Goal: Information Seeking & Learning: Learn about a topic

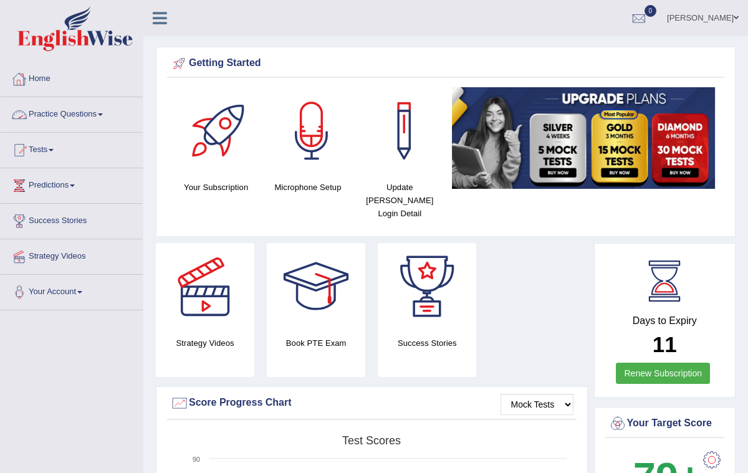
click at [103, 111] on link "Practice Questions" at bounding box center [72, 112] width 142 height 31
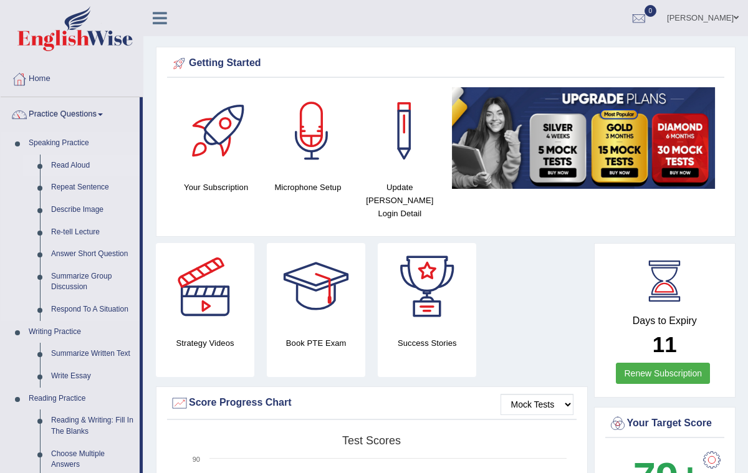
click at [87, 164] on link "Read Aloud" at bounding box center [93, 166] width 94 height 22
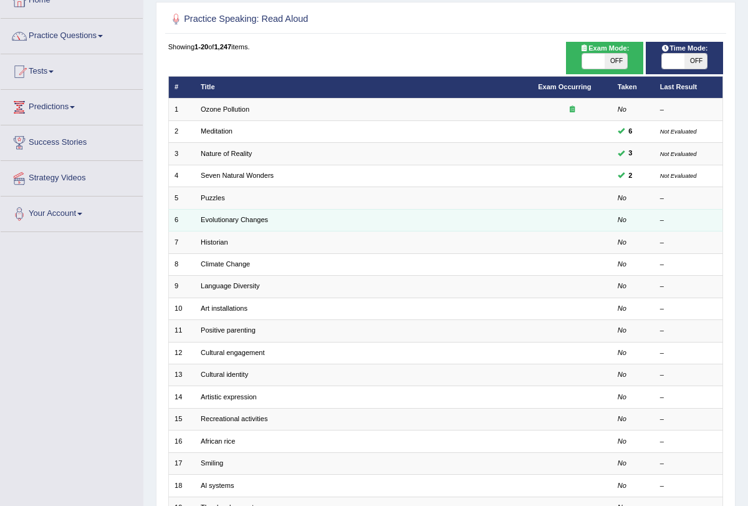
scroll to position [206, 0]
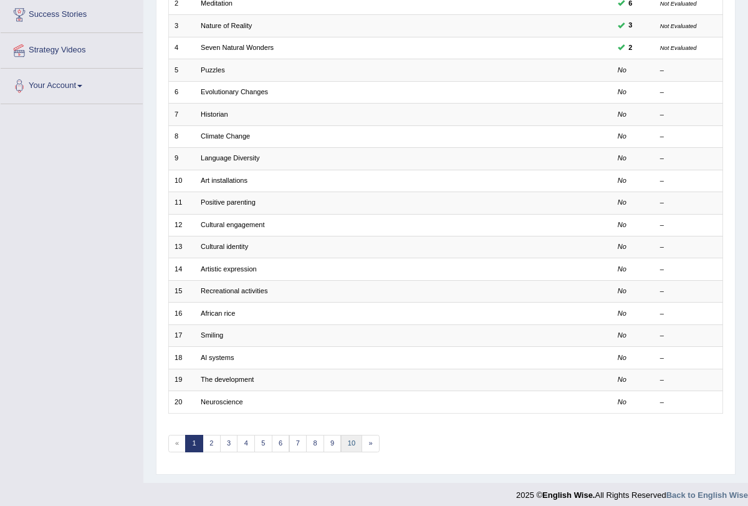
click at [341, 434] on link "10" at bounding box center [352, 442] width 22 height 17
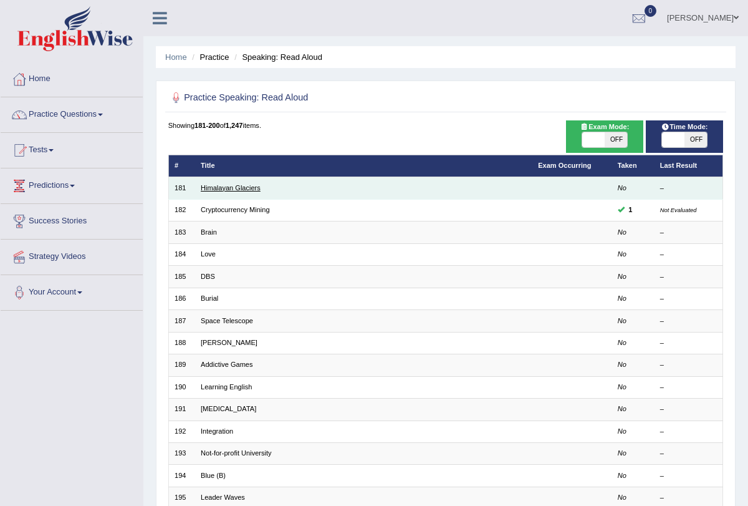
click at [238, 185] on link "Himalayan Glaciers" at bounding box center [231, 187] width 60 height 7
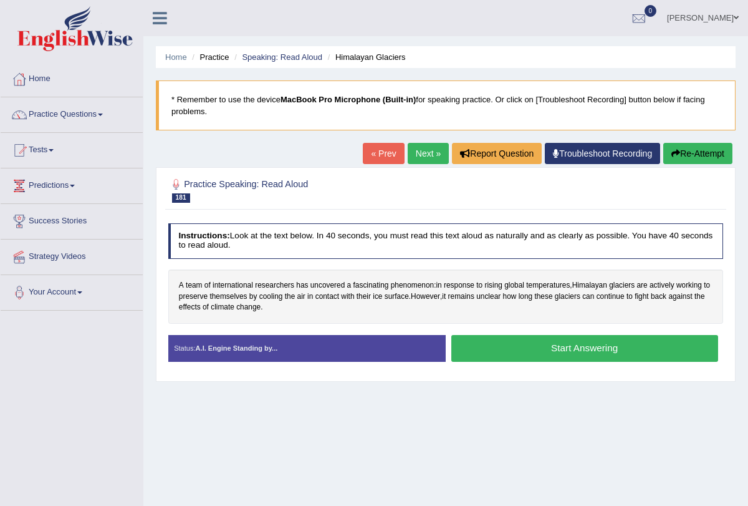
click at [479, 351] on button "Start Answering" at bounding box center [584, 348] width 267 height 27
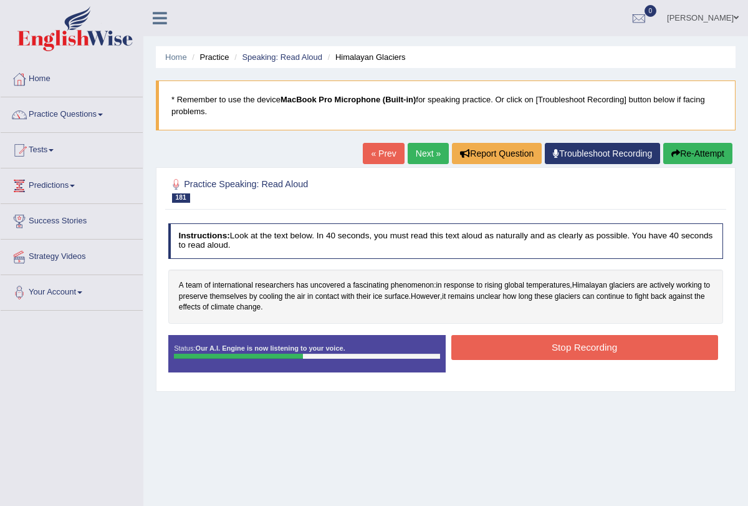
click at [479, 351] on button "Stop Recording" at bounding box center [584, 347] width 267 height 24
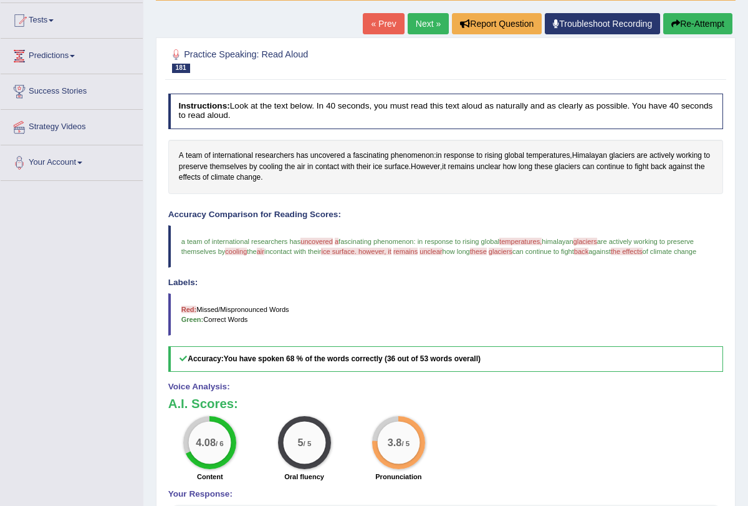
scroll to position [91, 0]
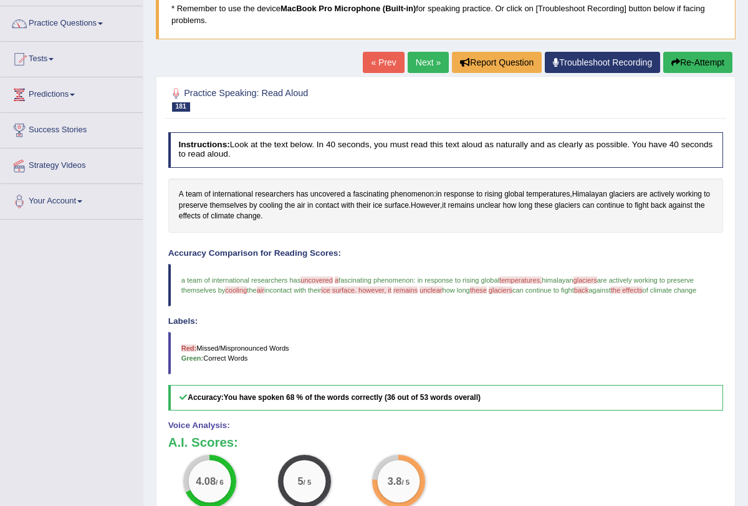
click at [430, 53] on link "Next »" at bounding box center [428, 62] width 41 height 21
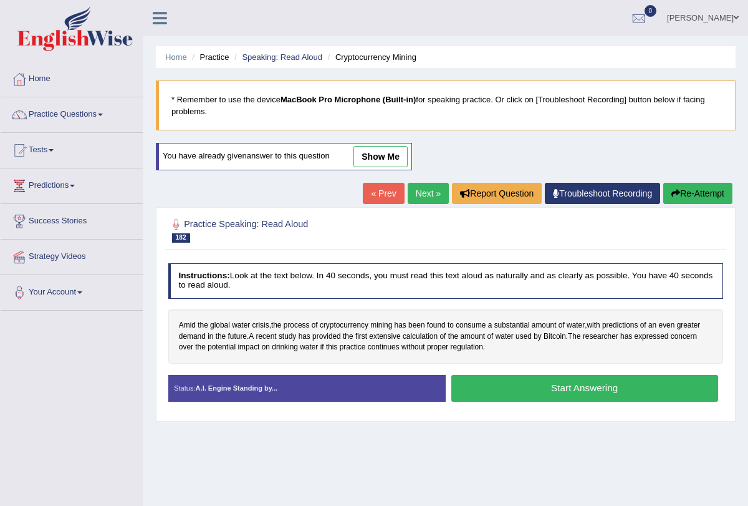
click at [508, 391] on button "Start Answering" at bounding box center [584, 388] width 267 height 27
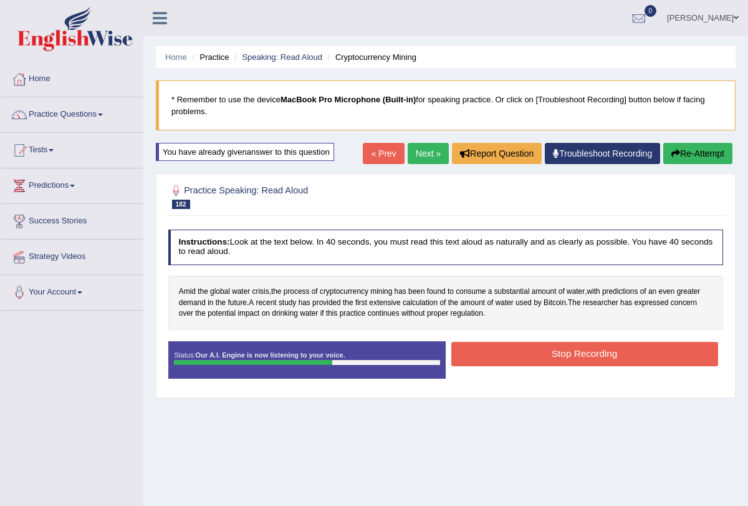
click at [496, 347] on button "Stop Recording" at bounding box center [584, 354] width 267 height 24
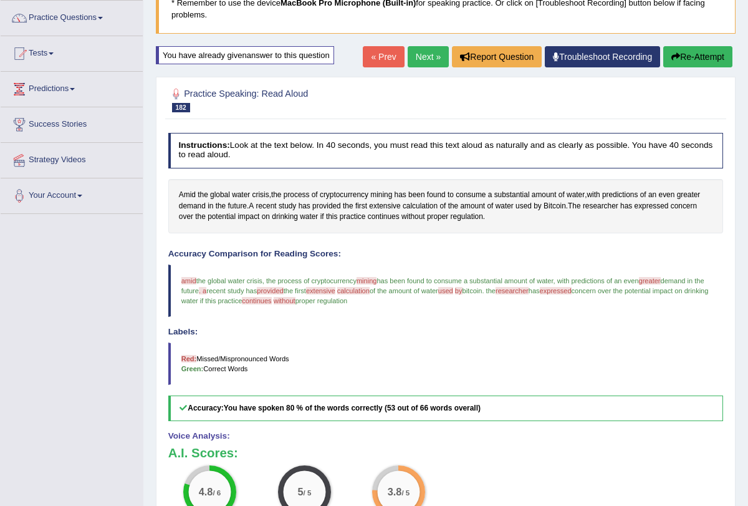
scroll to position [92, 0]
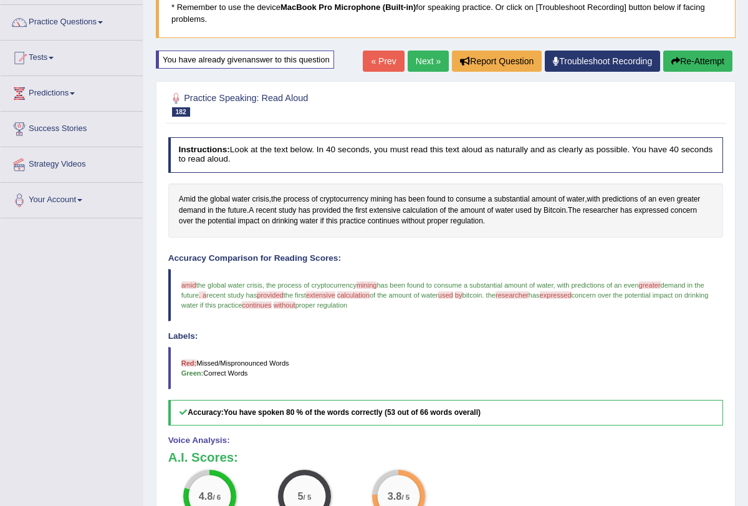
click at [416, 60] on link "Next »" at bounding box center [428, 60] width 41 height 21
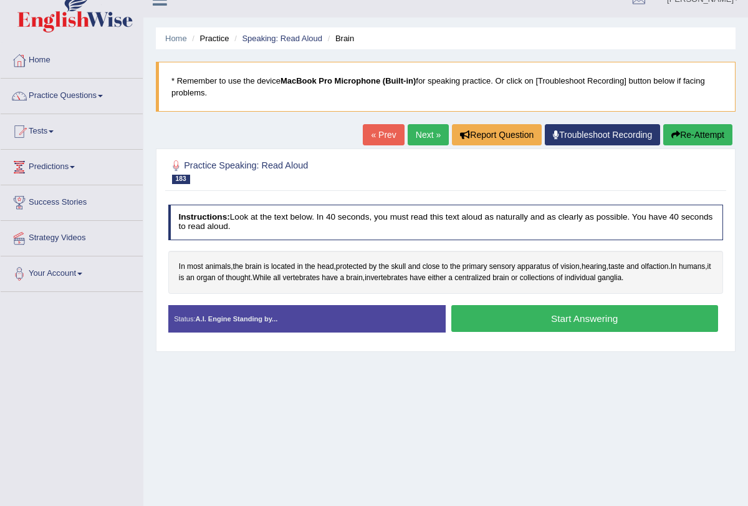
click at [502, 320] on button "Start Answering" at bounding box center [584, 318] width 267 height 27
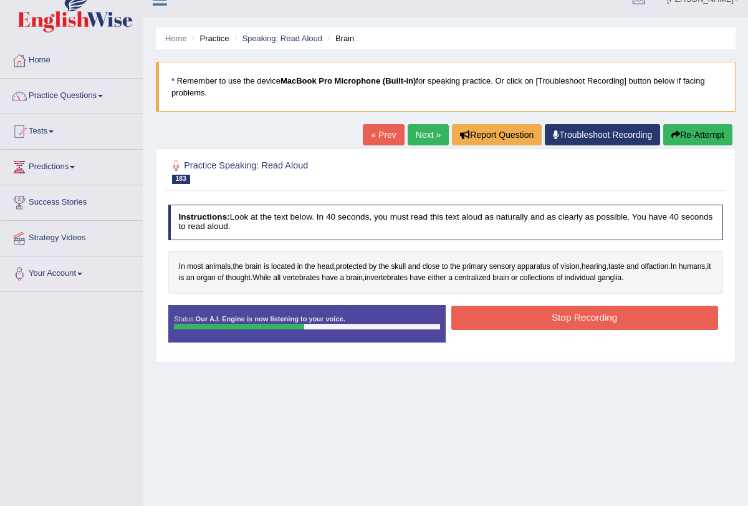
click at [502, 320] on button "Stop Recording" at bounding box center [584, 317] width 267 height 24
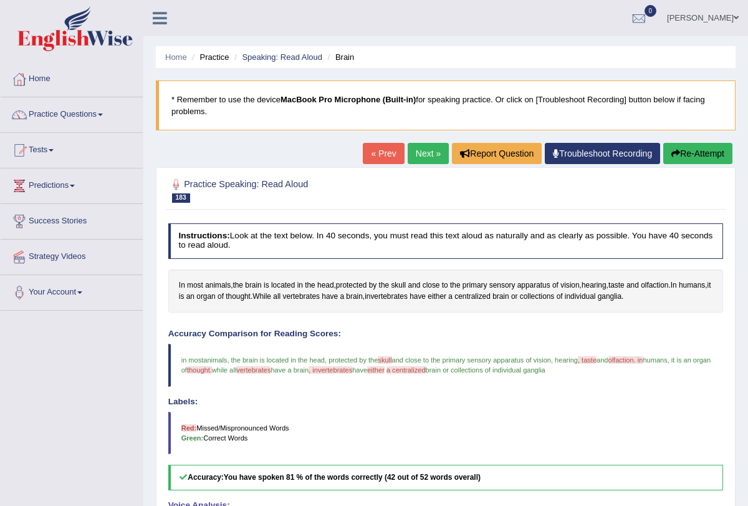
click at [421, 151] on link "Next »" at bounding box center [428, 153] width 41 height 21
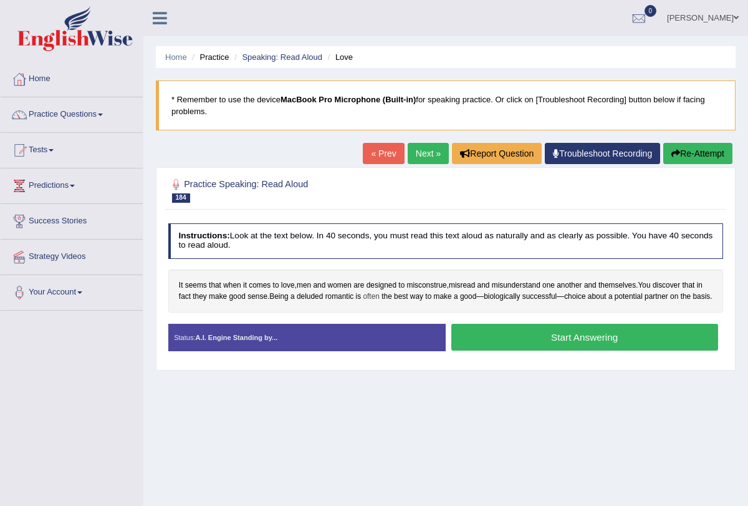
click at [379, 295] on span "often" at bounding box center [371, 296] width 16 height 11
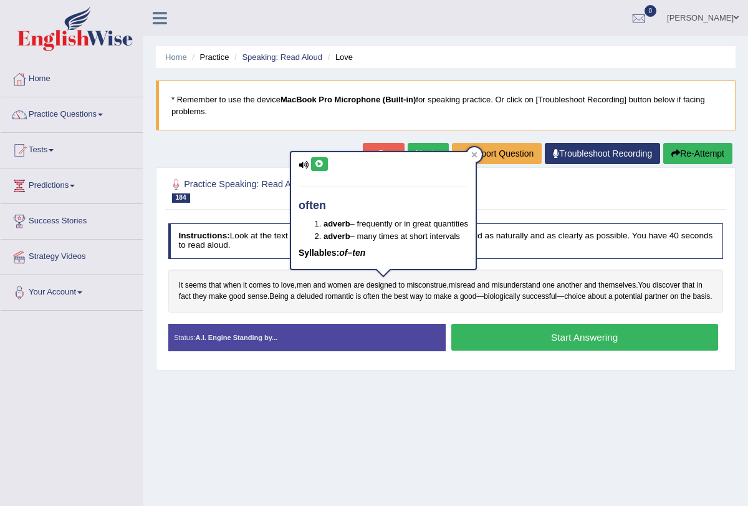
click at [301, 167] on icon at bounding box center [304, 165] width 10 height 8
click at [317, 162] on icon at bounding box center [319, 163] width 9 height 7
click at [484, 147] on button "Report Question" at bounding box center [497, 153] width 90 height 21
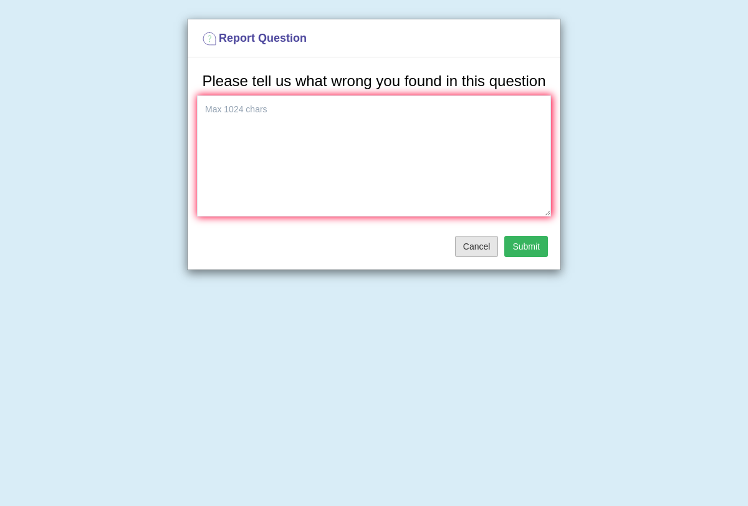
click at [469, 257] on button "Cancel" at bounding box center [477, 246] width 44 height 21
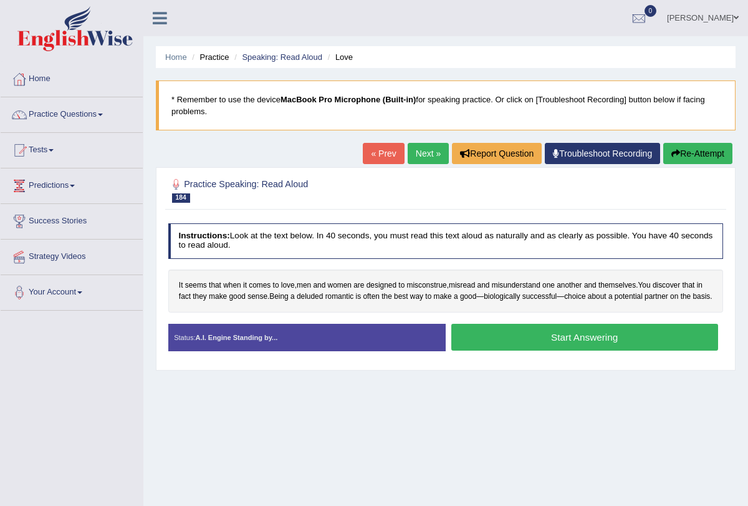
click at [537, 342] on button "Start Answering" at bounding box center [584, 337] width 267 height 27
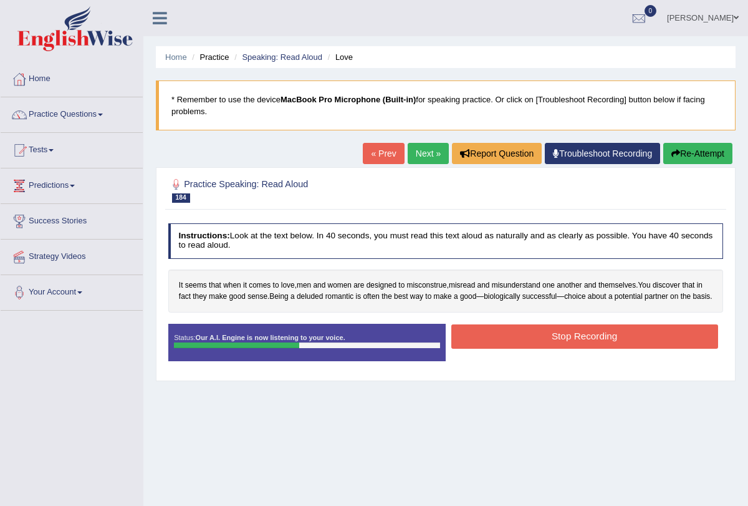
click at [537, 342] on button "Stop Recording" at bounding box center [584, 336] width 267 height 24
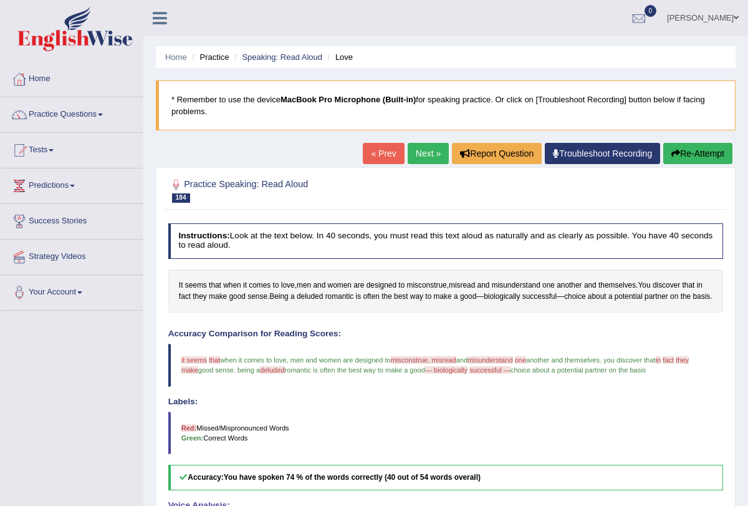
click at [413, 153] on link "Next »" at bounding box center [428, 153] width 41 height 21
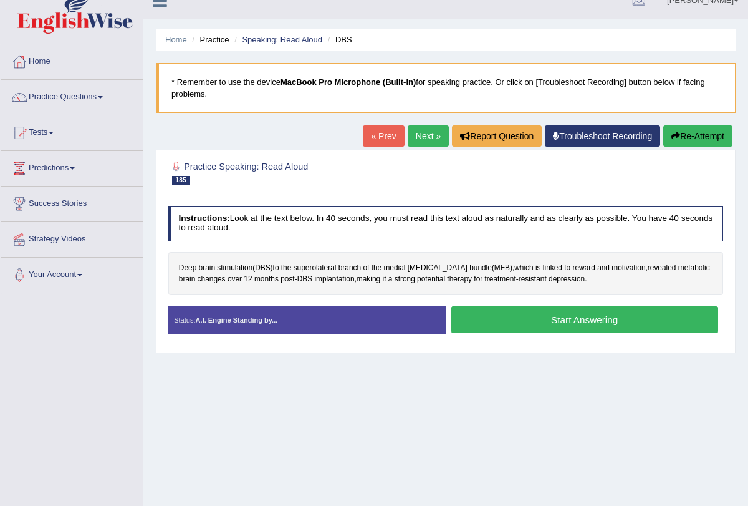
scroll to position [27, 0]
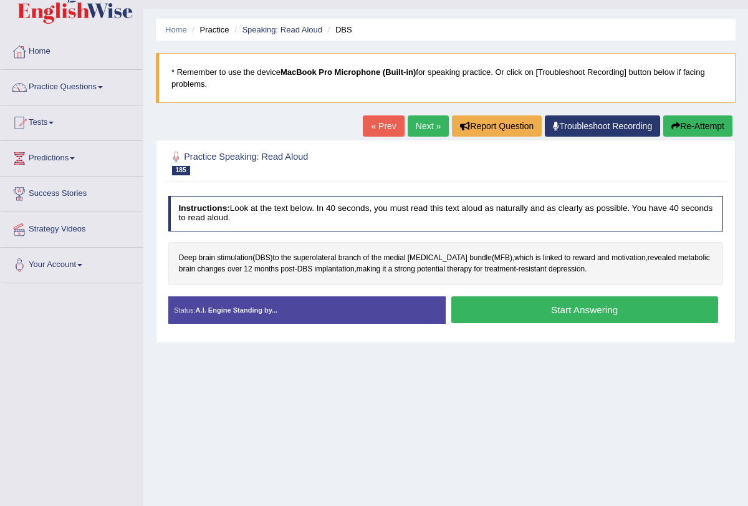
click at [555, 311] on button "Start Answering" at bounding box center [584, 309] width 267 height 27
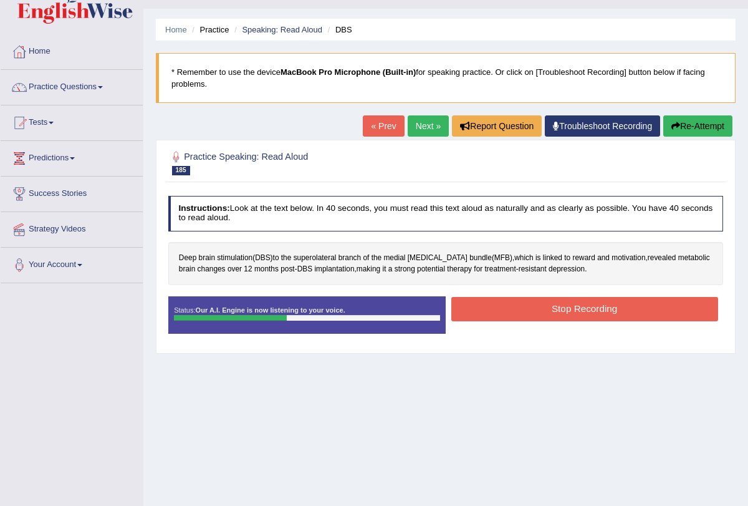
click at [555, 311] on button "Stop Recording" at bounding box center [584, 309] width 267 height 24
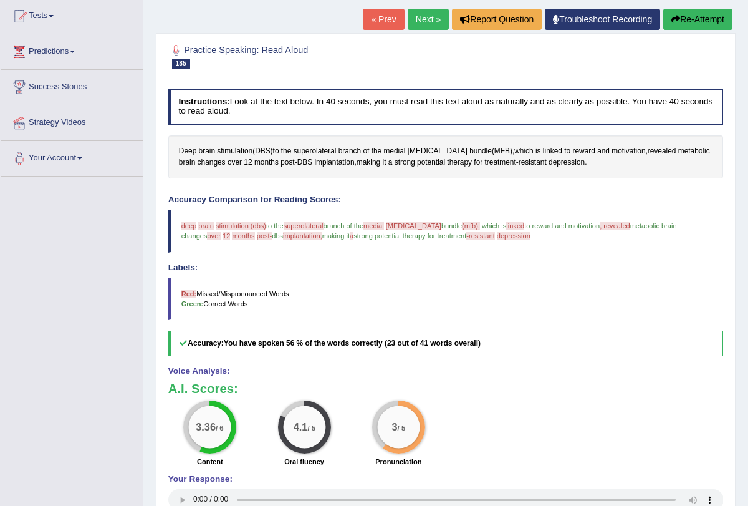
scroll to position [0, 0]
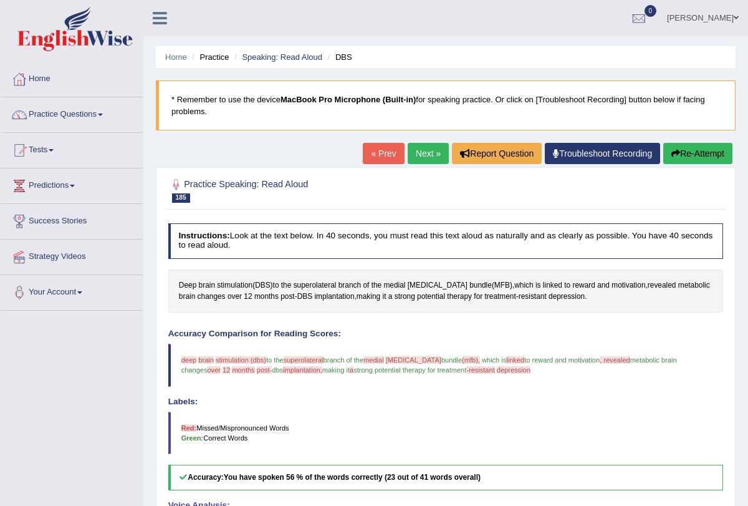
click at [420, 155] on link "Next »" at bounding box center [428, 153] width 41 height 21
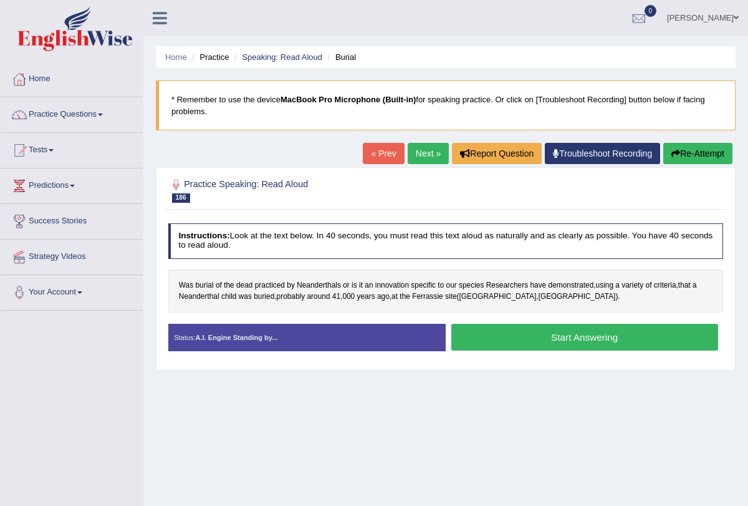
click at [491, 342] on button "Start Answering" at bounding box center [584, 337] width 267 height 27
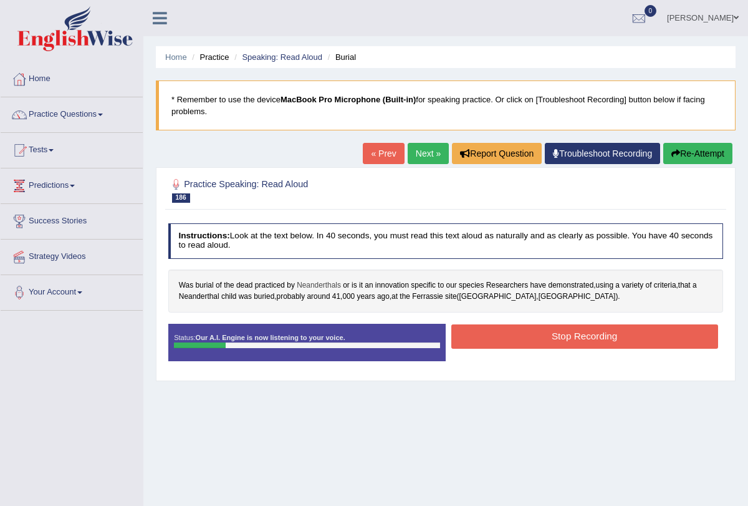
click at [314, 284] on span "Neanderthals" at bounding box center [319, 285] width 44 height 11
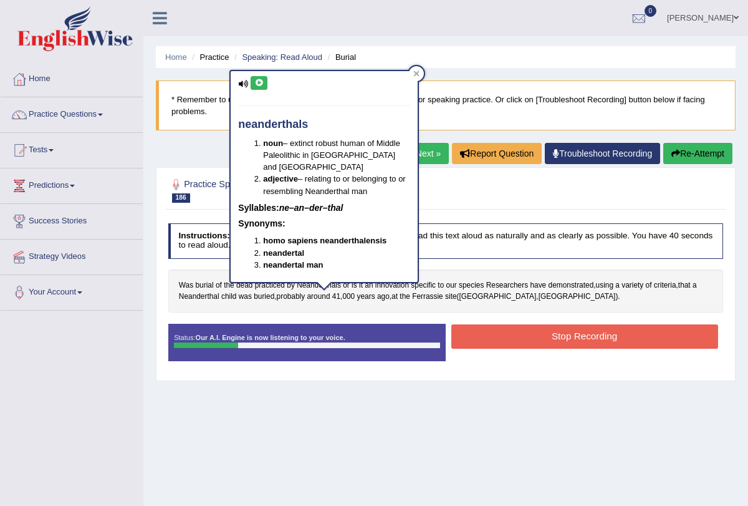
click at [259, 85] on icon at bounding box center [258, 82] width 9 height 7
click at [536, 341] on button "Stop Recording" at bounding box center [584, 336] width 267 height 24
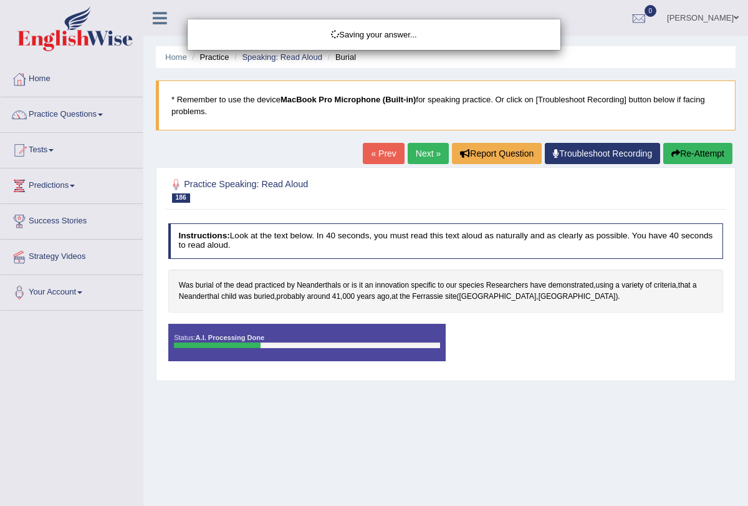
click at [689, 151] on div "Saving your answer..." at bounding box center [374, 253] width 748 height 506
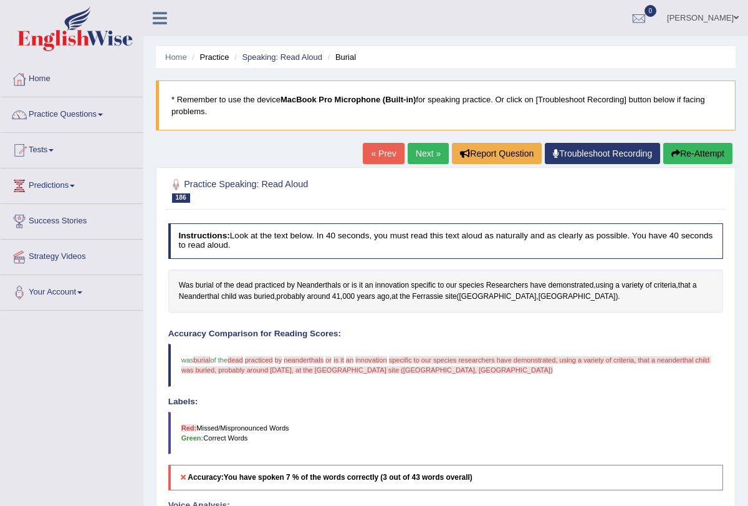
click at [689, 151] on button "Re-Attempt" at bounding box center [697, 153] width 69 height 21
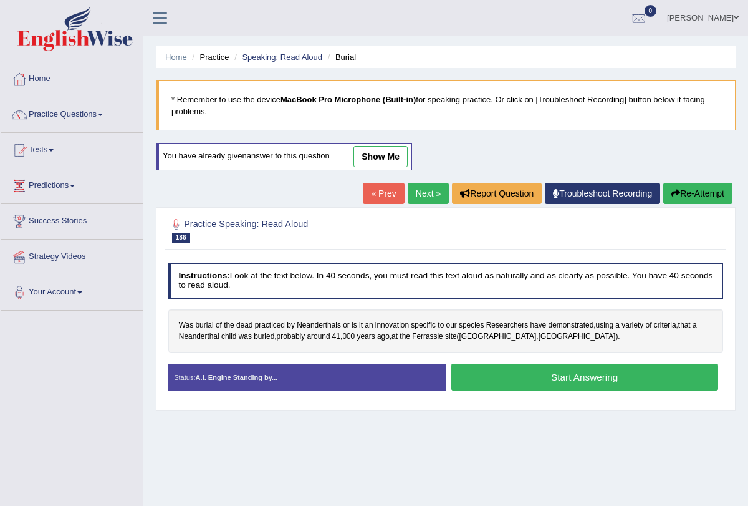
click at [514, 370] on button "Start Answering" at bounding box center [584, 376] width 267 height 27
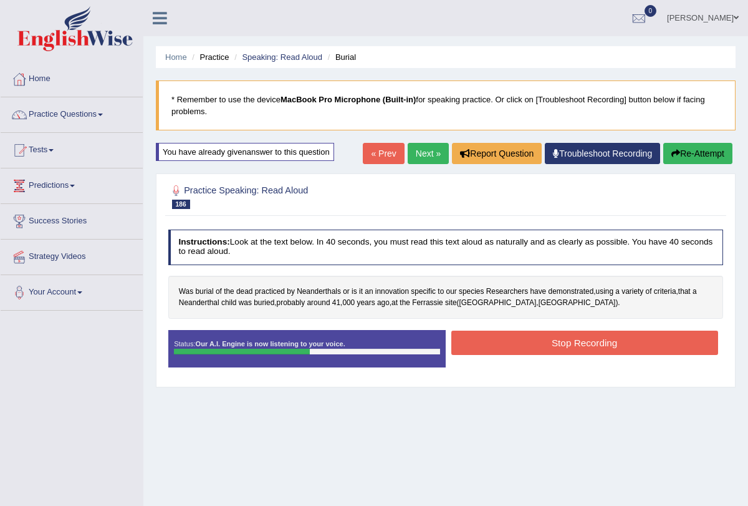
click at [532, 341] on button "Stop Recording" at bounding box center [584, 342] width 267 height 24
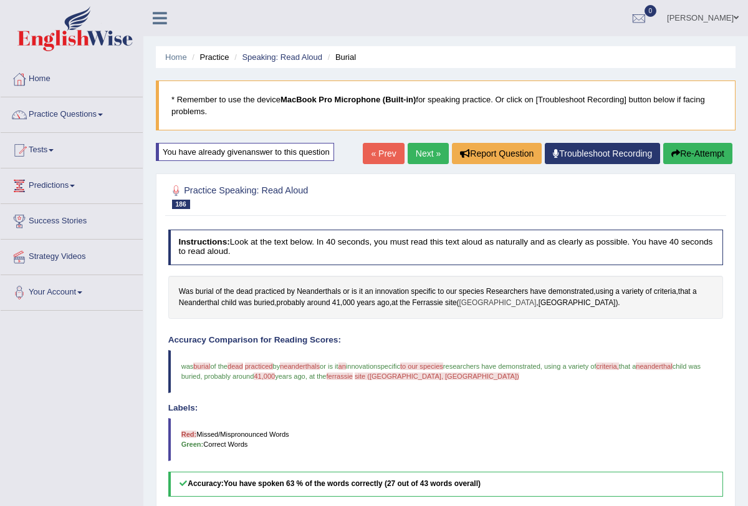
click at [482, 304] on span "Dordogne" at bounding box center [497, 302] width 77 height 11
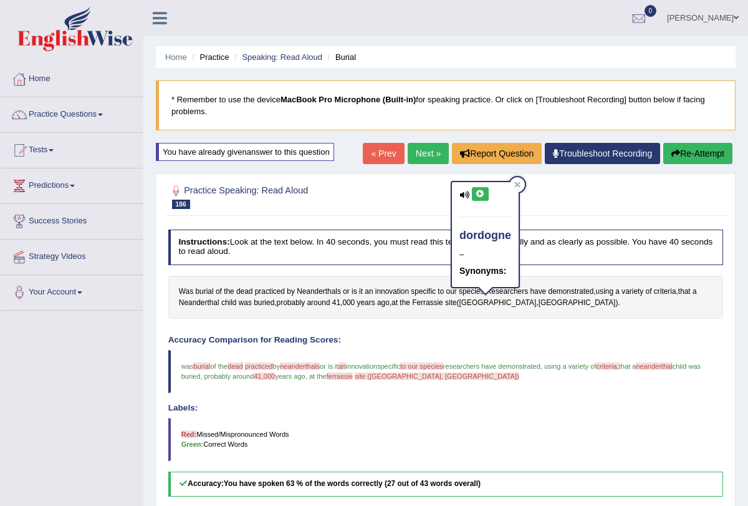
click at [476, 197] on icon at bounding box center [480, 193] width 9 height 7
click at [516, 184] on icon at bounding box center [517, 184] width 6 height 6
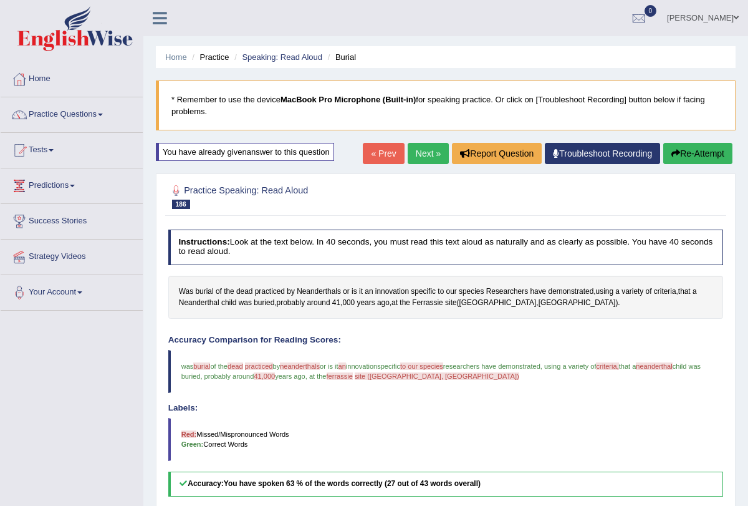
click at [415, 156] on link "Next »" at bounding box center [428, 153] width 41 height 21
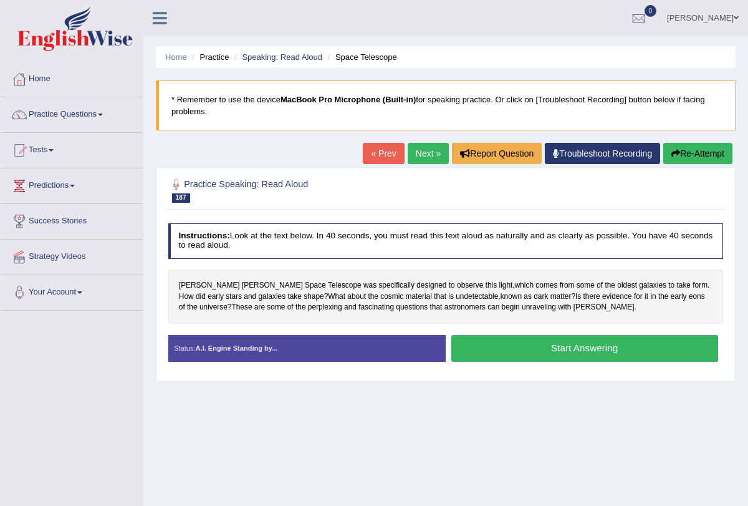
click at [502, 354] on button "Start Answering" at bounding box center [584, 348] width 267 height 27
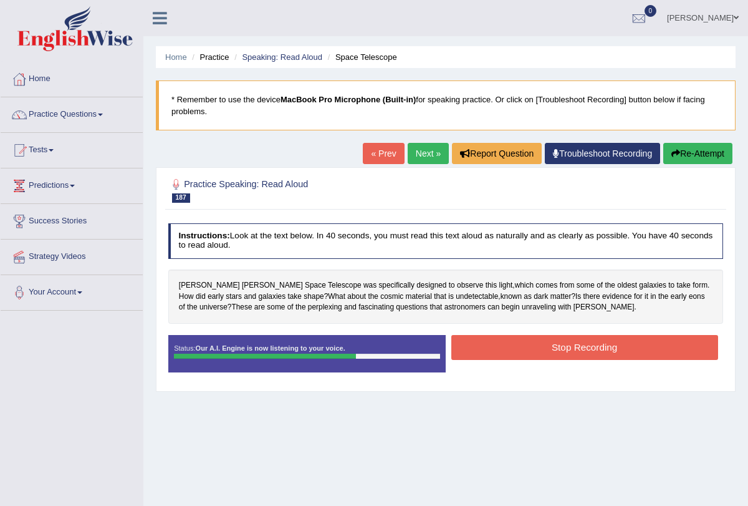
click at [509, 349] on button "Stop Recording" at bounding box center [584, 347] width 267 height 24
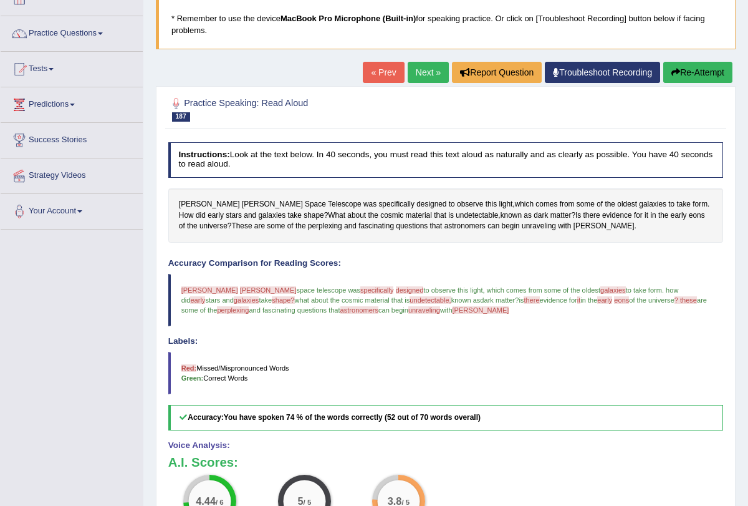
scroll to position [78, 0]
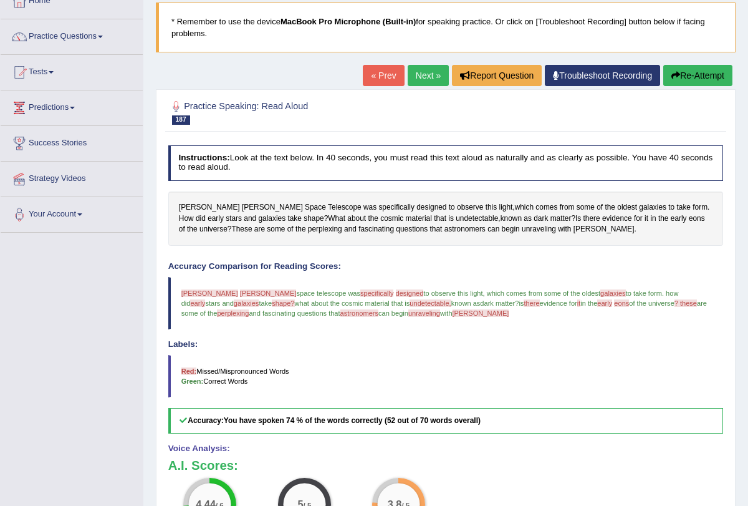
click at [415, 74] on link "Next »" at bounding box center [428, 75] width 41 height 21
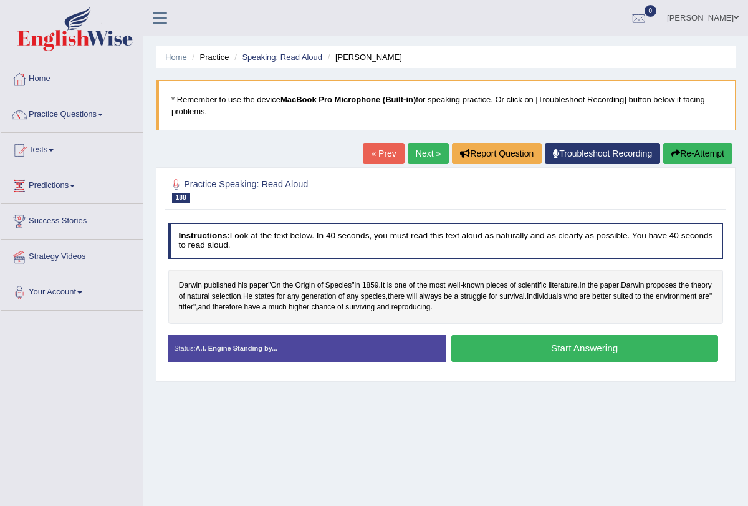
click at [495, 352] on button "Start Answering" at bounding box center [584, 348] width 267 height 27
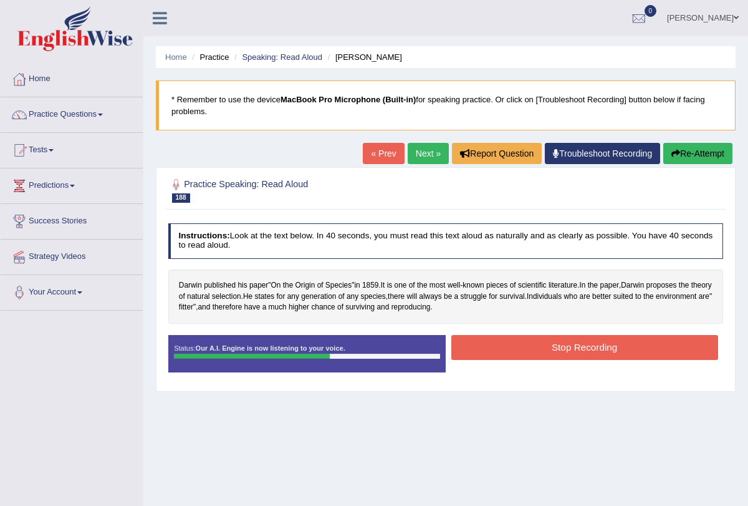
click at [499, 348] on button "Stop Recording" at bounding box center [584, 347] width 267 height 24
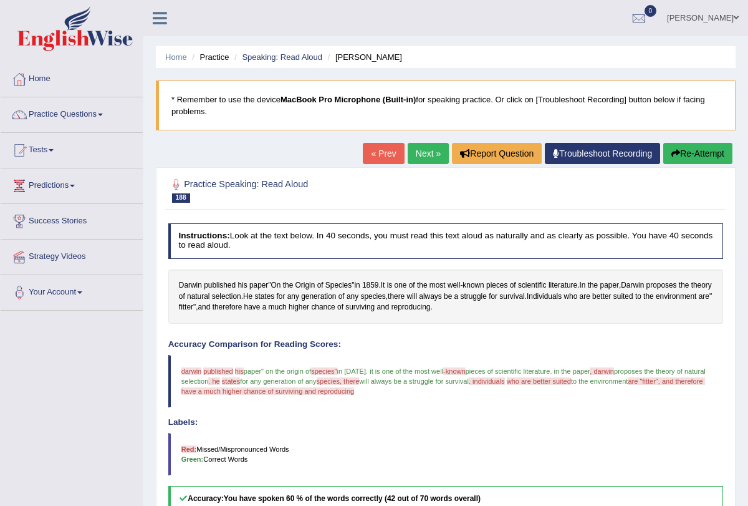
click at [425, 147] on link "Next »" at bounding box center [428, 153] width 41 height 21
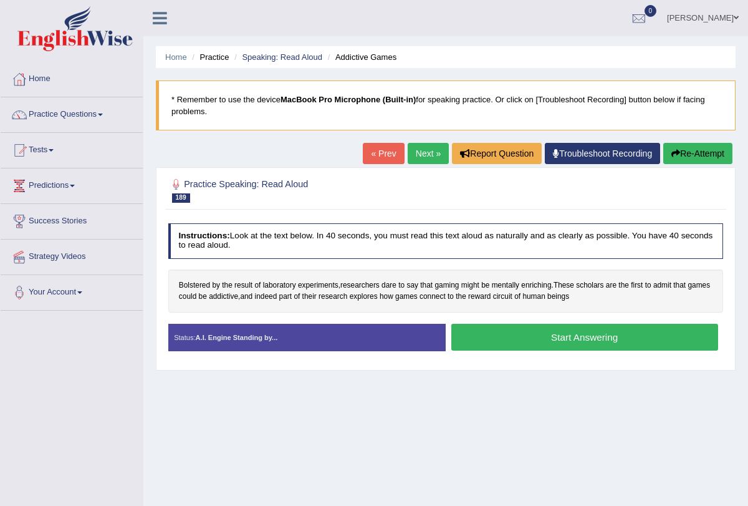
click at [514, 340] on button "Start Answering" at bounding box center [584, 337] width 267 height 27
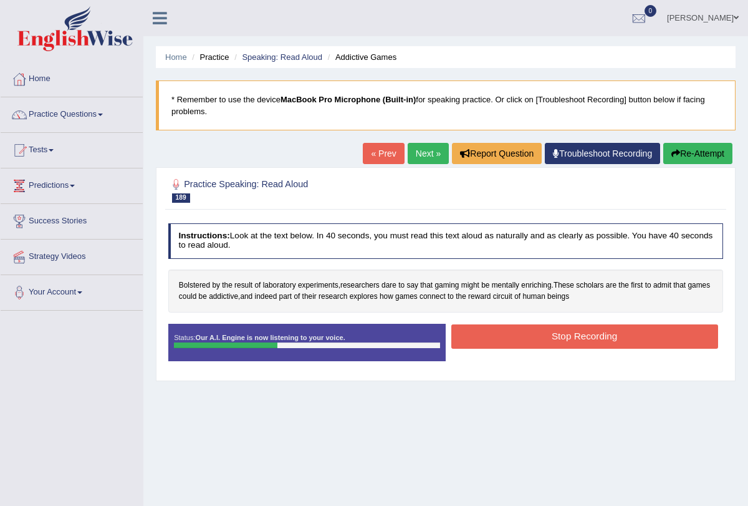
click at [514, 340] on button "Stop Recording" at bounding box center [584, 336] width 267 height 24
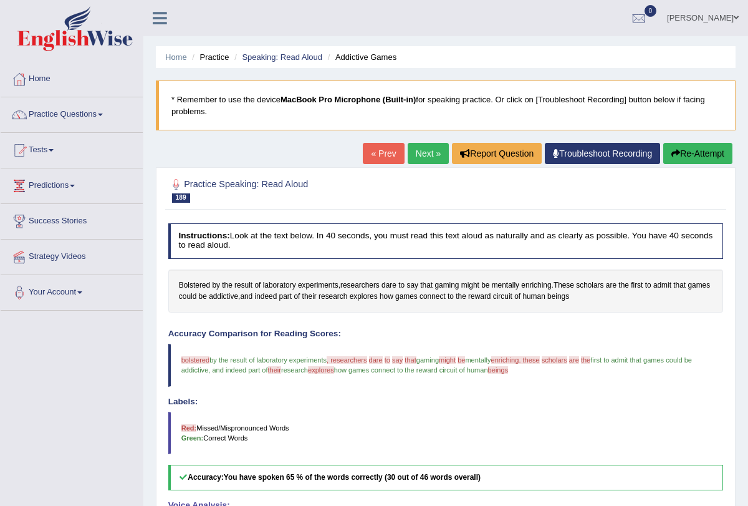
click at [413, 155] on link "Next »" at bounding box center [428, 153] width 41 height 21
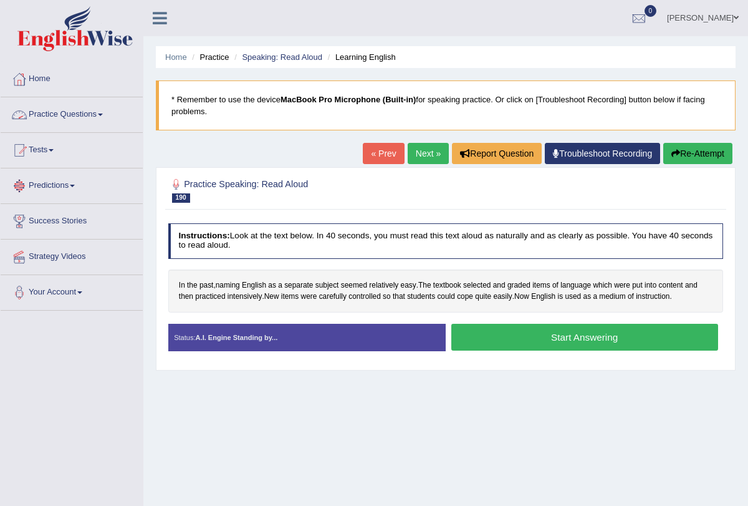
click at [103, 115] on span at bounding box center [100, 114] width 5 height 2
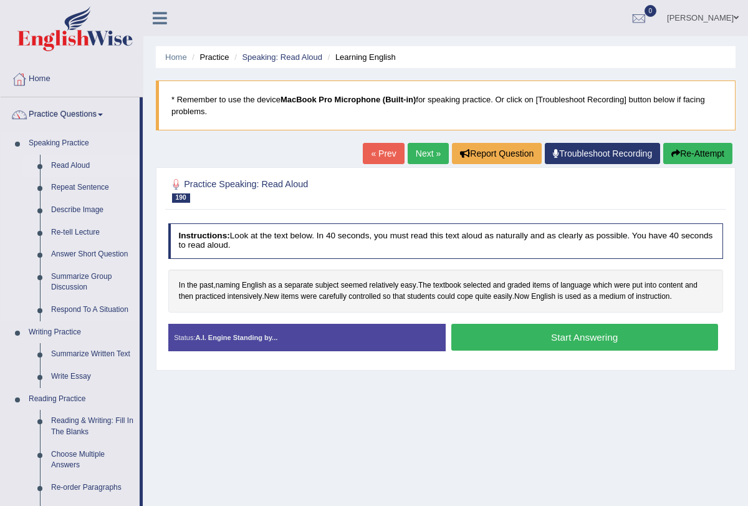
click at [83, 165] on link "Read Aloud" at bounding box center [93, 166] width 94 height 22
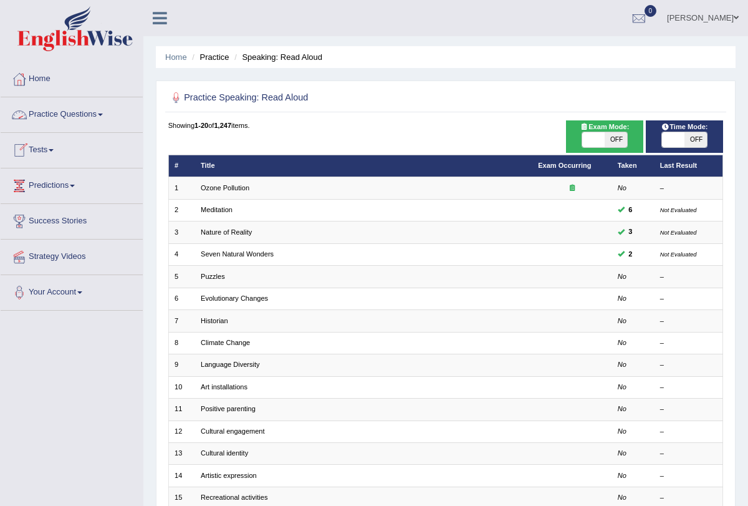
click at [107, 111] on link "Practice Questions" at bounding box center [72, 112] width 142 height 31
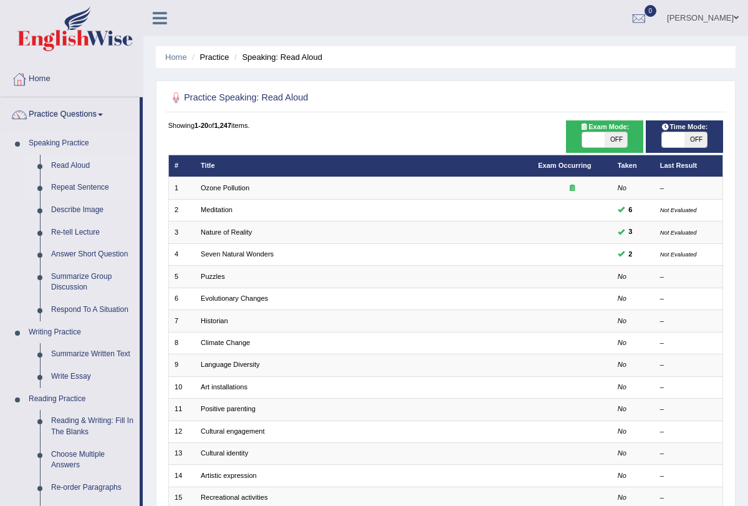
click at [92, 186] on link "Repeat Sentence" at bounding box center [93, 187] width 94 height 22
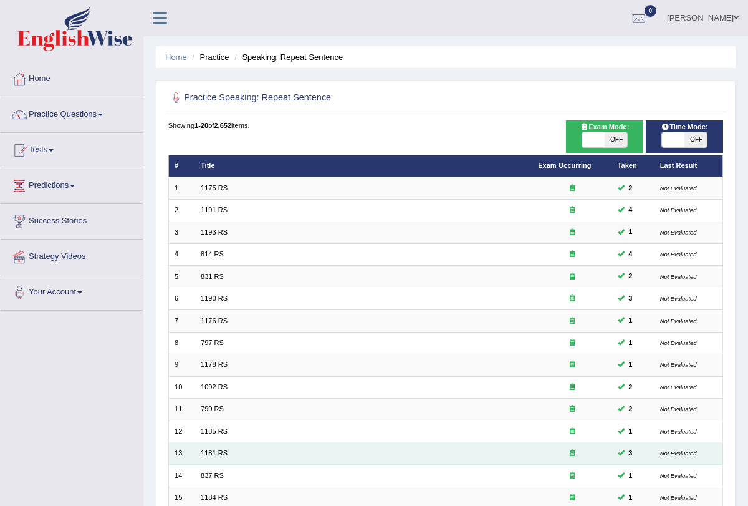
scroll to position [206, 0]
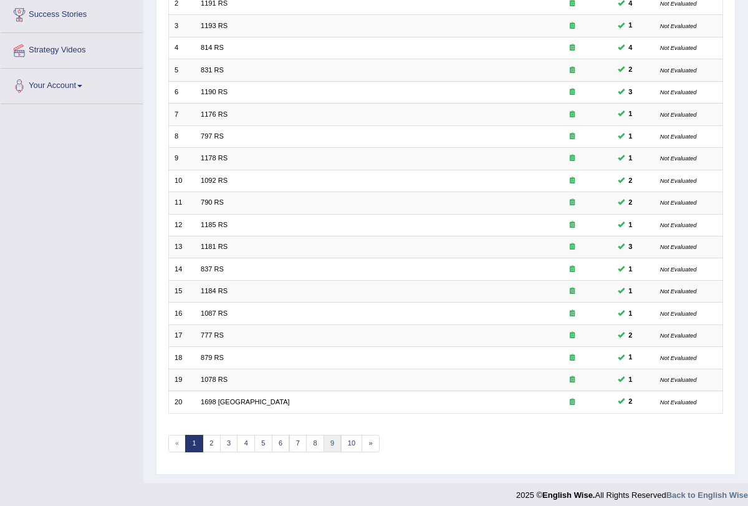
click at [324, 438] on link "9" at bounding box center [333, 442] width 18 height 17
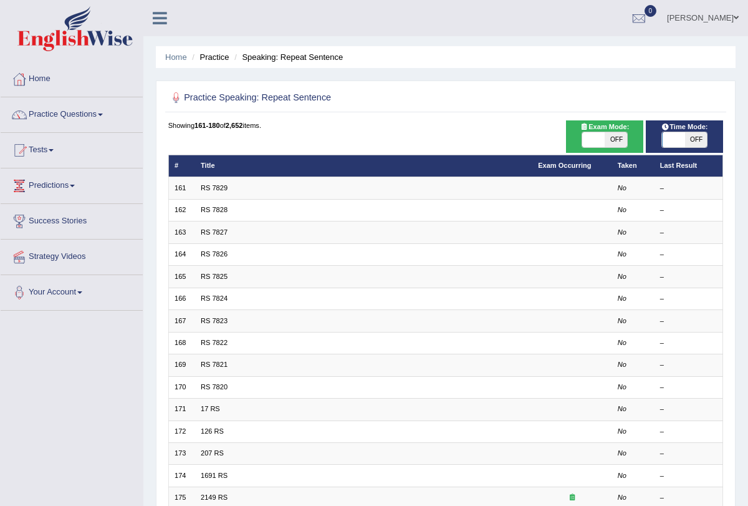
scroll to position [206, 0]
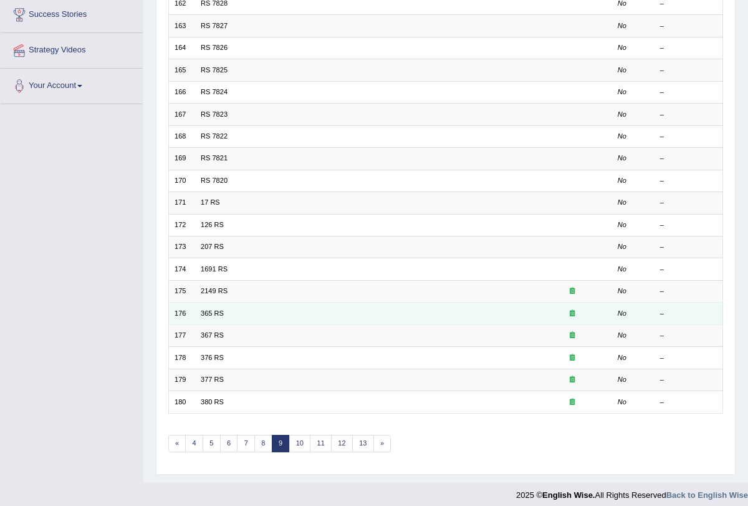
click at [224, 307] on td "365 RS" at bounding box center [363, 313] width 337 height 22
click at [214, 312] on td "365 RS" at bounding box center [363, 313] width 337 height 22
click at [214, 310] on link "365 RS" at bounding box center [212, 312] width 23 height 7
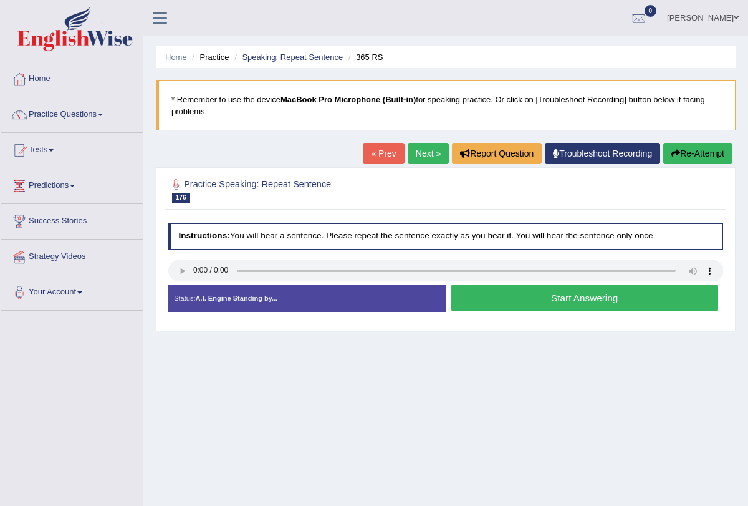
click at [504, 294] on button "Start Answering" at bounding box center [584, 297] width 267 height 27
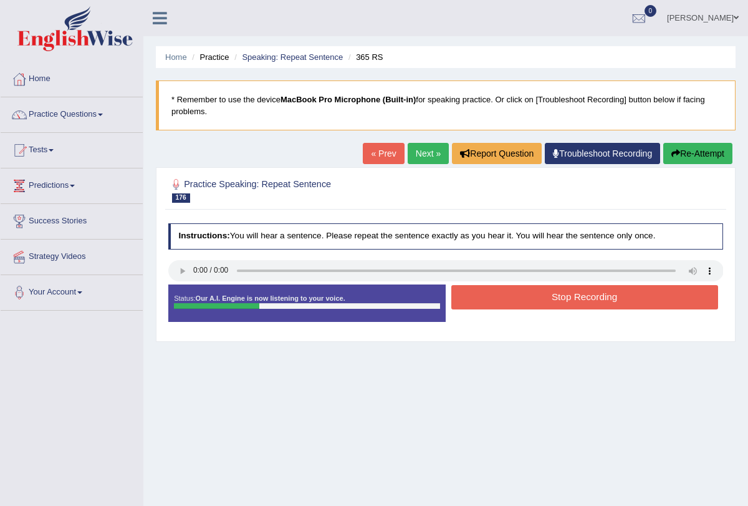
click at [504, 294] on button "Stop Recording" at bounding box center [584, 297] width 267 height 24
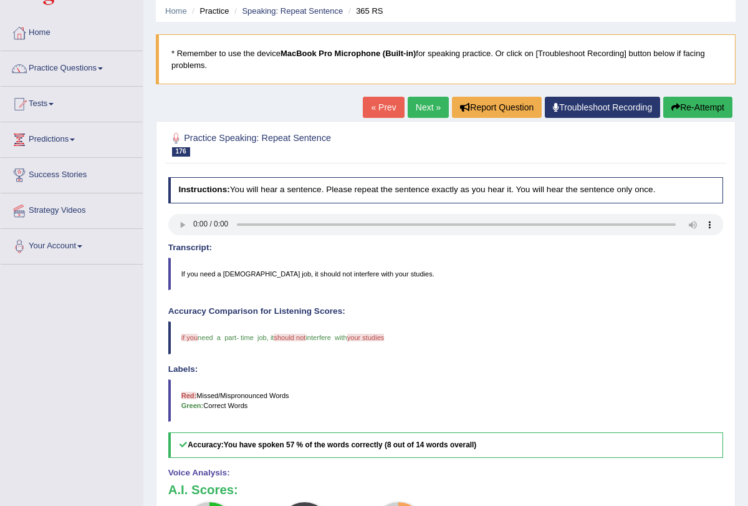
scroll to position [10, 0]
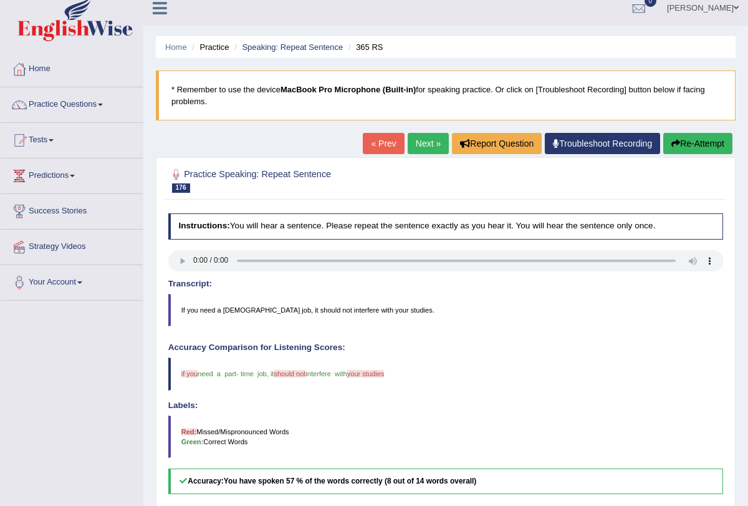
click at [423, 137] on link "Next »" at bounding box center [428, 143] width 41 height 21
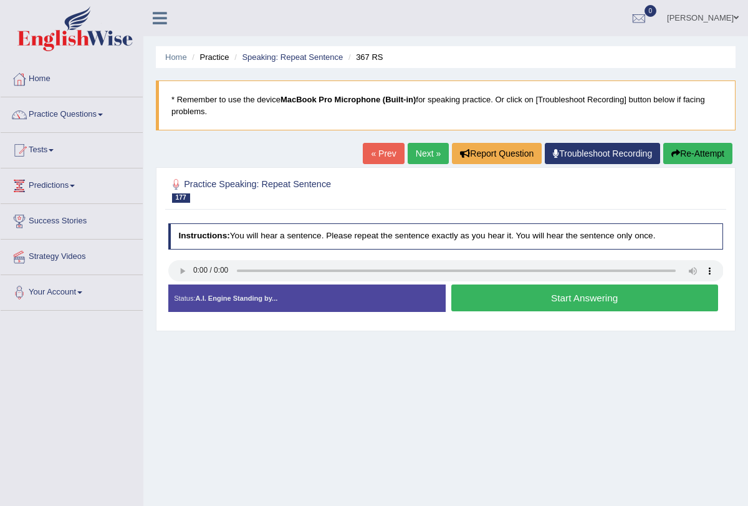
click at [482, 290] on button "Start Answering" at bounding box center [584, 297] width 267 height 27
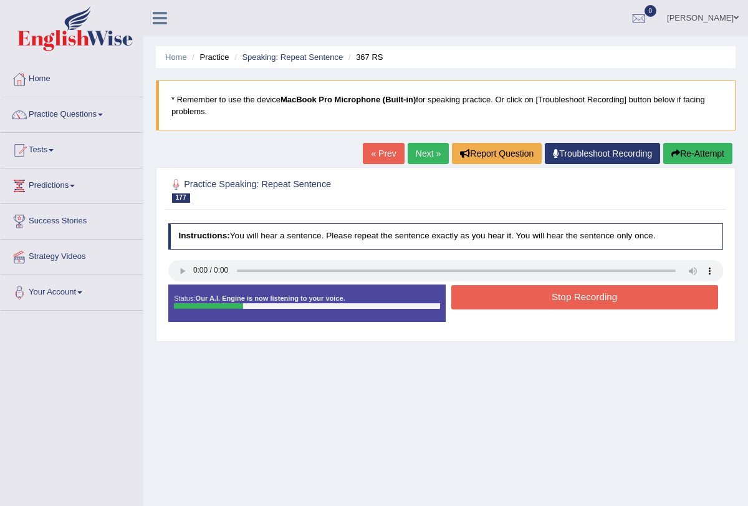
click at [482, 290] on button "Stop Recording" at bounding box center [584, 297] width 267 height 24
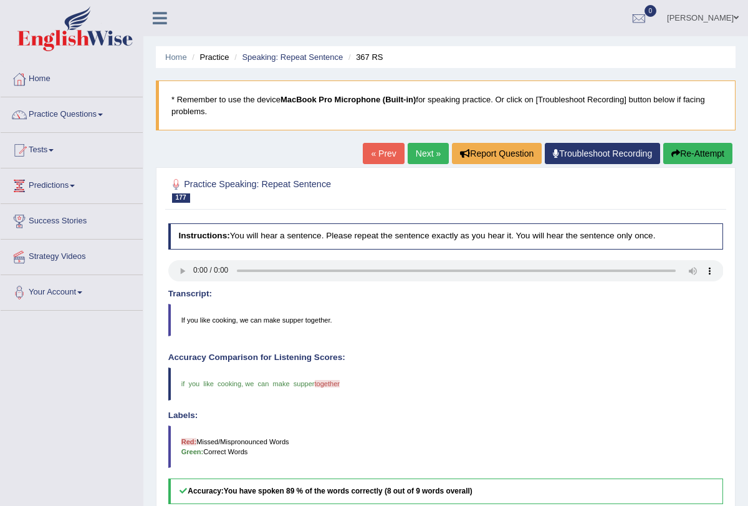
click at [425, 156] on link "Next »" at bounding box center [428, 153] width 41 height 21
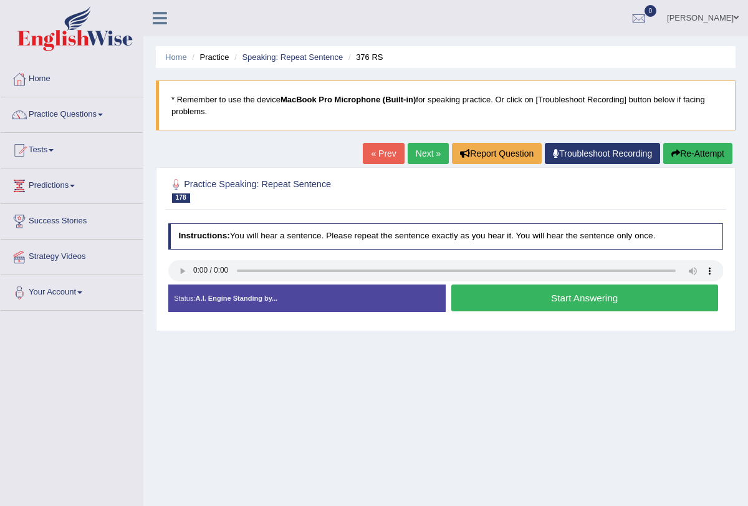
click at [525, 297] on button "Start Answering" at bounding box center [584, 297] width 267 height 27
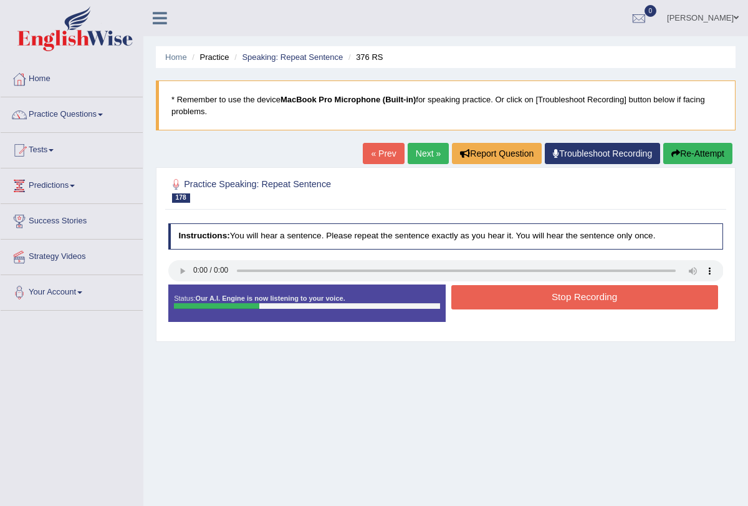
click at [525, 297] on button "Stop Recording" at bounding box center [584, 297] width 267 height 24
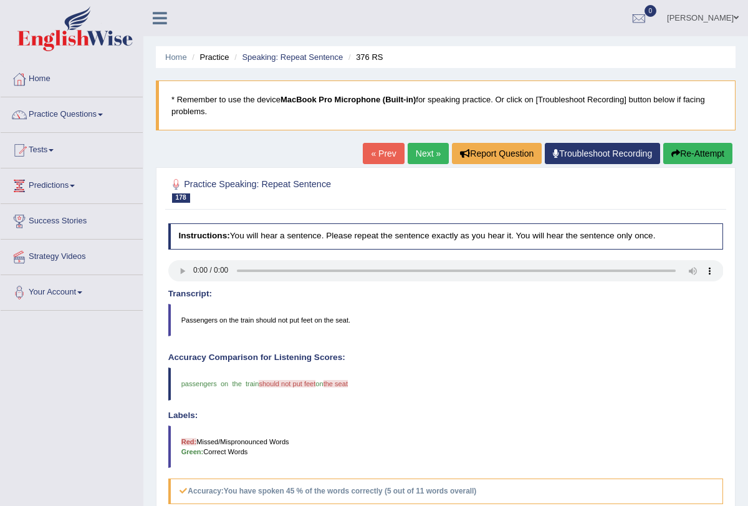
click at [413, 152] on link "Next »" at bounding box center [428, 153] width 41 height 21
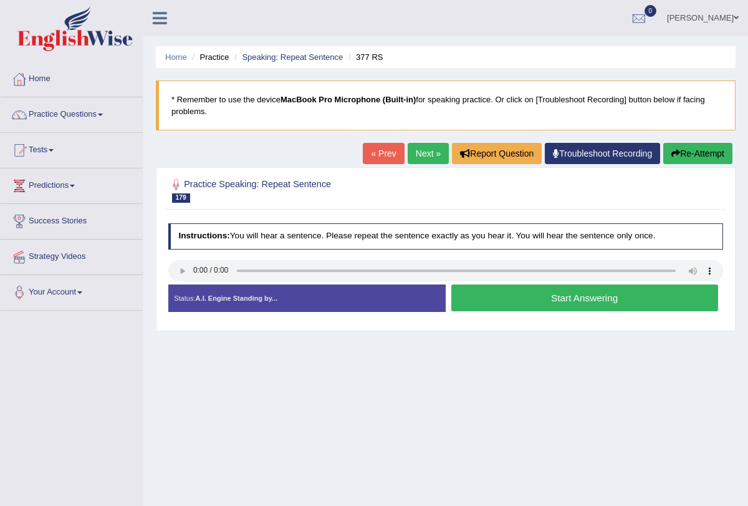
click at [416, 151] on link "Next »" at bounding box center [428, 153] width 41 height 21
click at [417, 149] on link "Next »" at bounding box center [428, 153] width 41 height 21
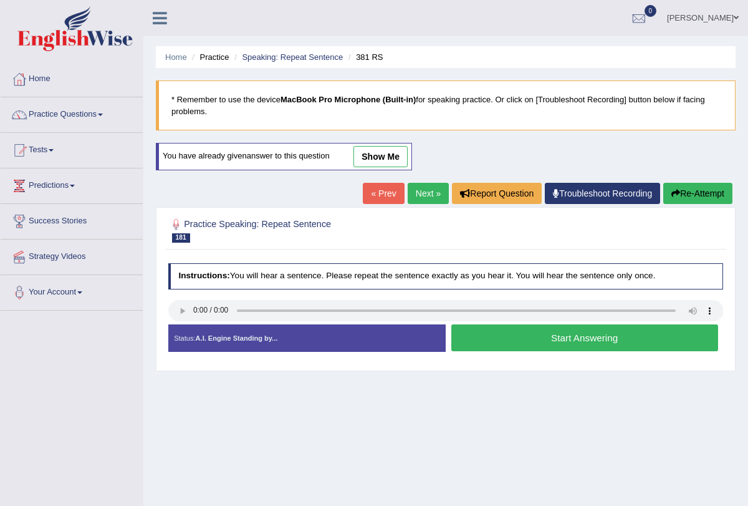
click at [416, 189] on link "Next »" at bounding box center [428, 193] width 41 height 21
click at [423, 196] on link "Next »" at bounding box center [428, 193] width 41 height 21
click at [487, 339] on button "Start Answering" at bounding box center [584, 337] width 267 height 27
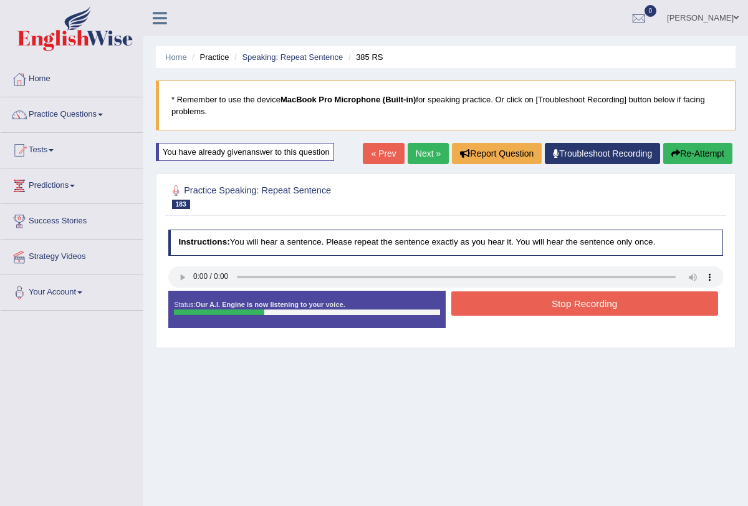
click at [497, 305] on button "Stop Recording" at bounding box center [584, 303] width 267 height 24
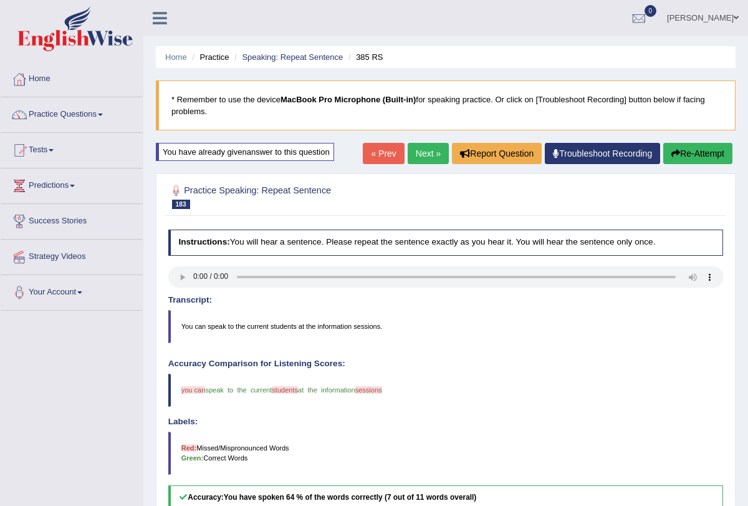
click at [426, 146] on link "Next »" at bounding box center [428, 153] width 41 height 21
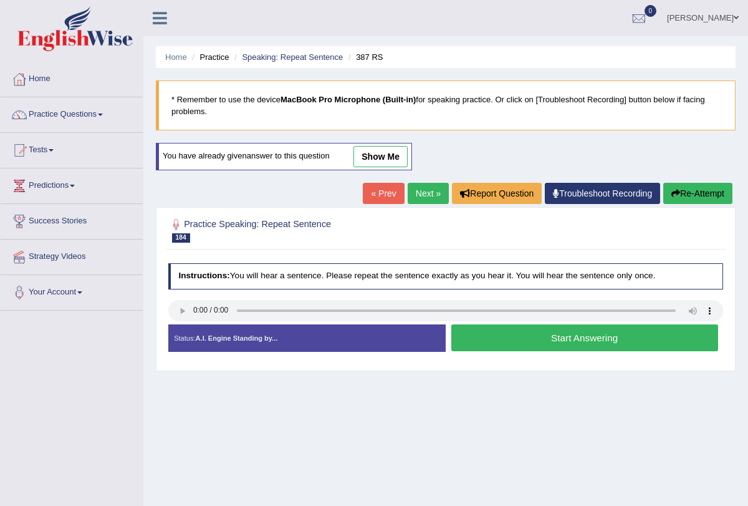
click at [422, 190] on link "Next »" at bounding box center [428, 193] width 41 height 21
click at [420, 194] on link "Next »" at bounding box center [428, 193] width 41 height 21
click at [483, 339] on button "Start Answering" at bounding box center [584, 337] width 267 height 27
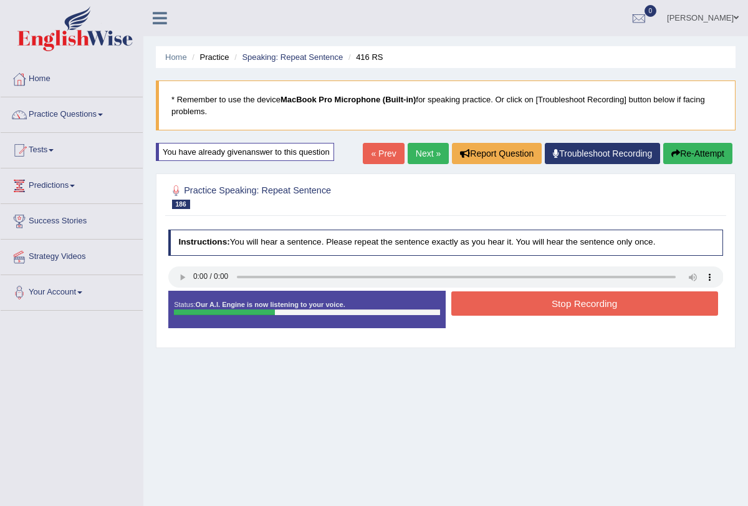
click at [501, 305] on button "Stop Recording" at bounding box center [584, 303] width 267 height 24
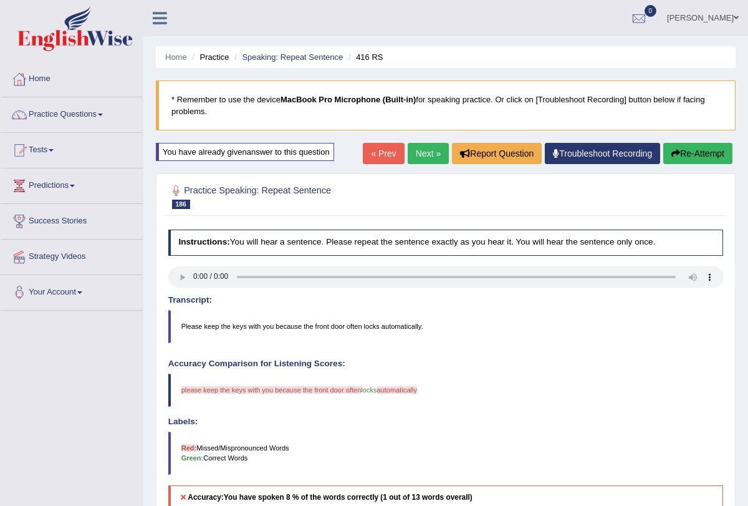
click at [688, 148] on button "Re-Attempt" at bounding box center [697, 153] width 69 height 21
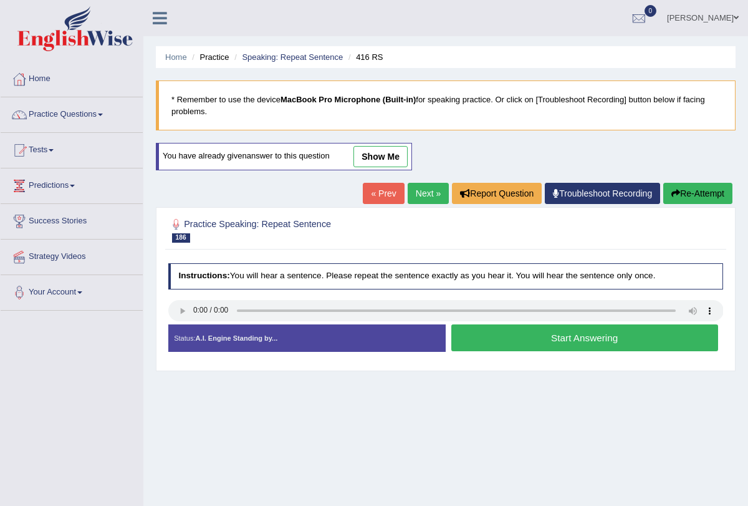
click at [509, 339] on button "Start Answering" at bounding box center [584, 337] width 267 height 27
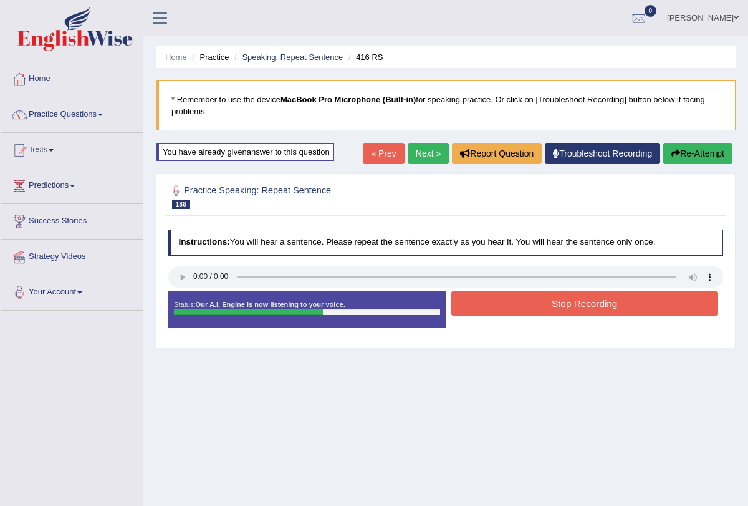
click at [513, 302] on button "Stop Recording" at bounding box center [584, 303] width 267 height 24
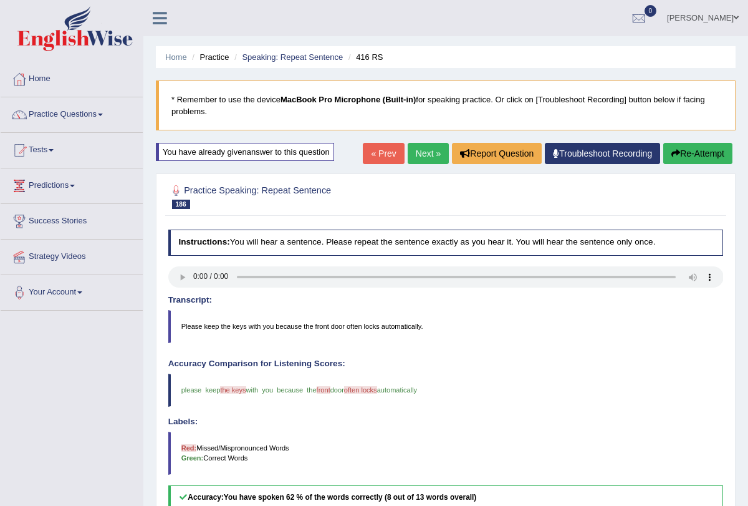
click at [421, 145] on link "Next »" at bounding box center [428, 153] width 41 height 21
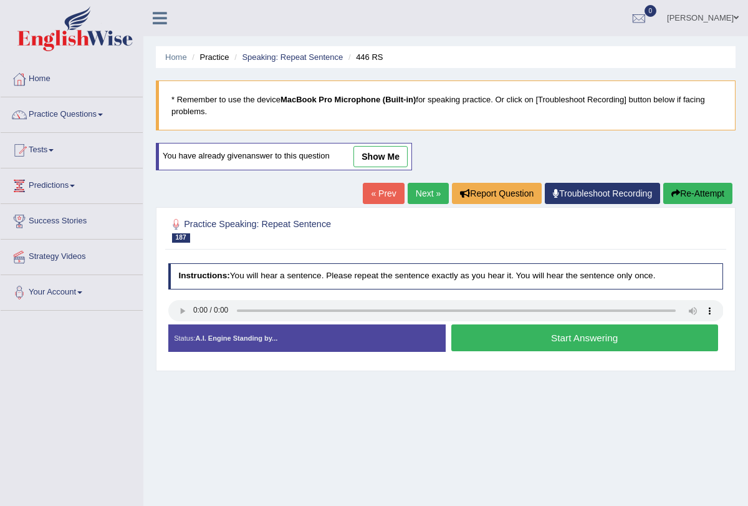
click at [498, 343] on button "Start Answering" at bounding box center [584, 337] width 267 height 27
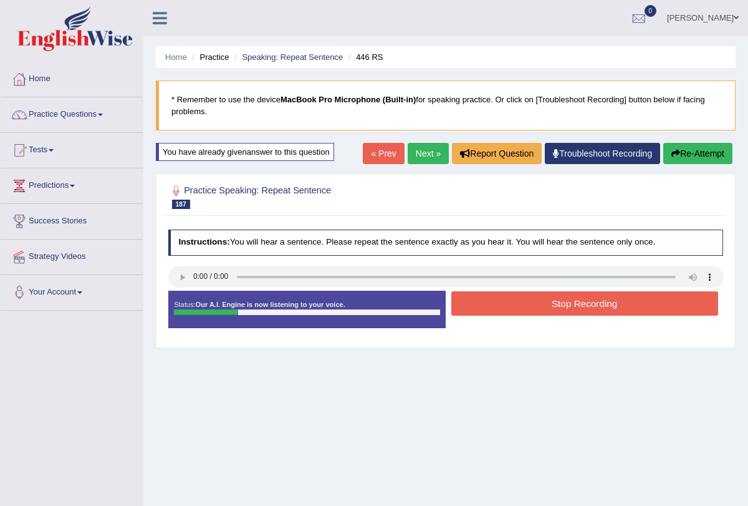
click at [516, 304] on button "Stop Recording" at bounding box center [584, 303] width 267 height 24
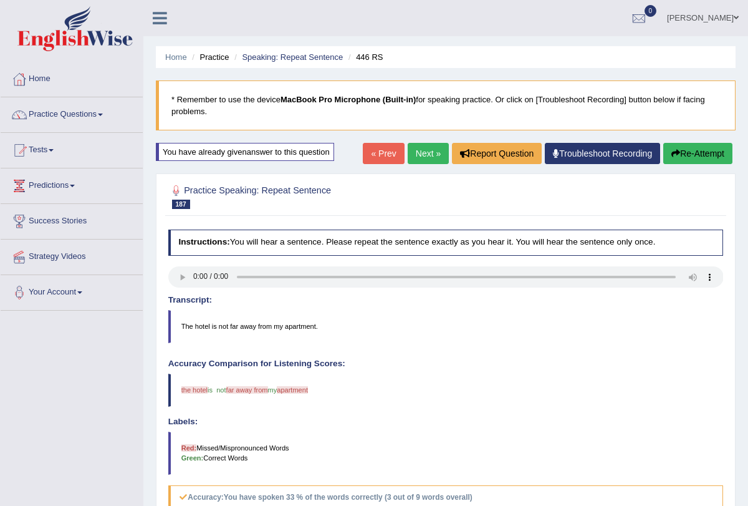
click at [420, 151] on link "Next »" at bounding box center [428, 153] width 41 height 21
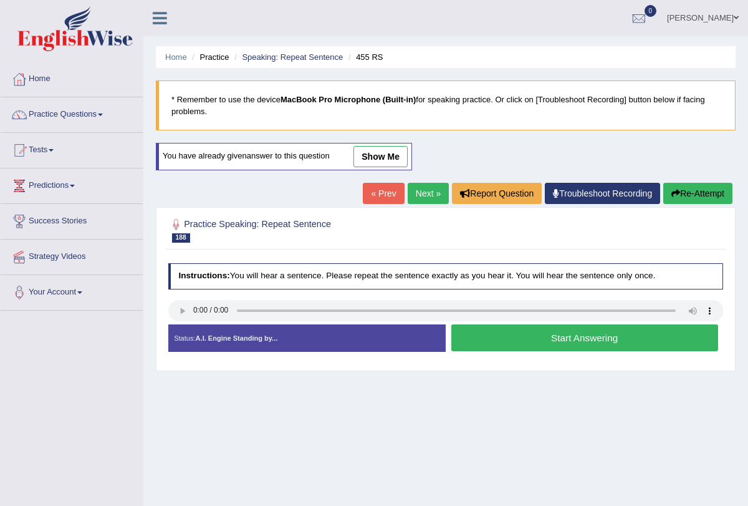
click at [496, 342] on button "Start Answering" at bounding box center [584, 337] width 267 height 27
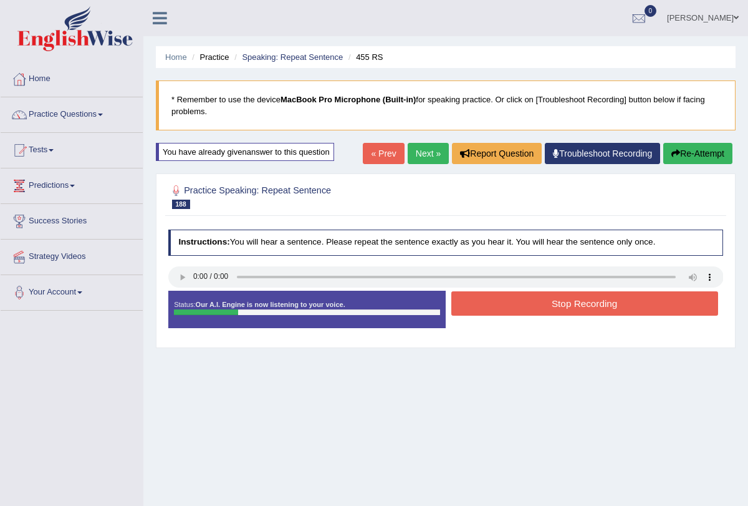
click at [524, 301] on button "Stop Recording" at bounding box center [584, 303] width 267 height 24
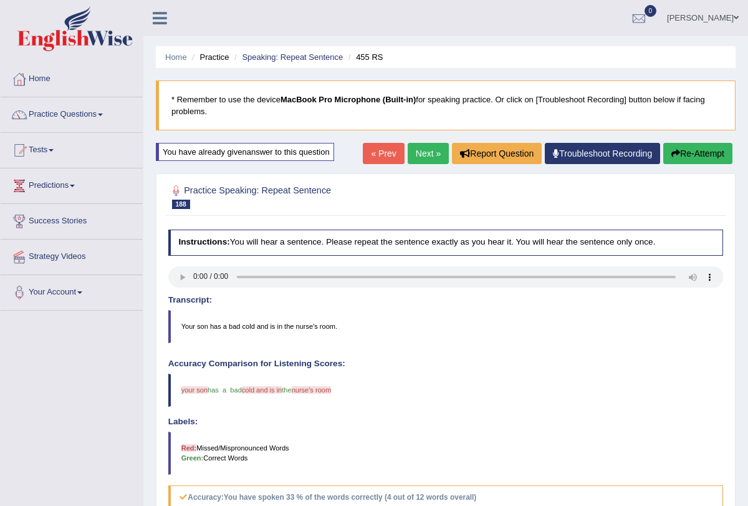
click at [415, 148] on link "Next »" at bounding box center [428, 153] width 41 height 21
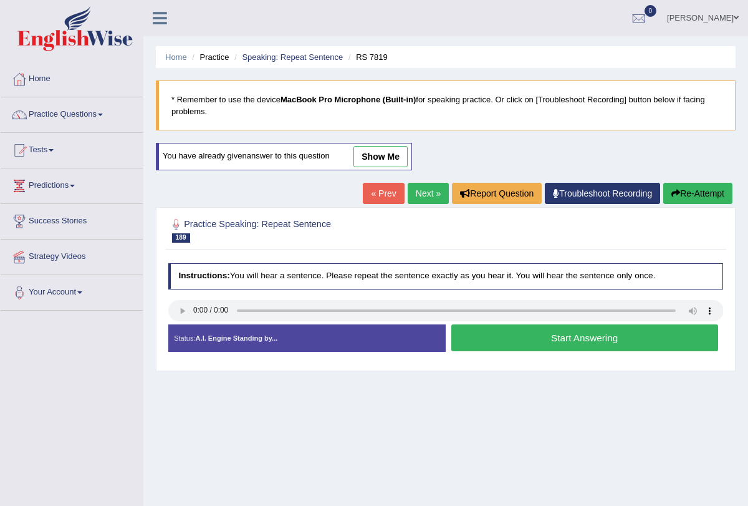
click at [513, 340] on button "Start Answering" at bounding box center [584, 337] width 267 height 27
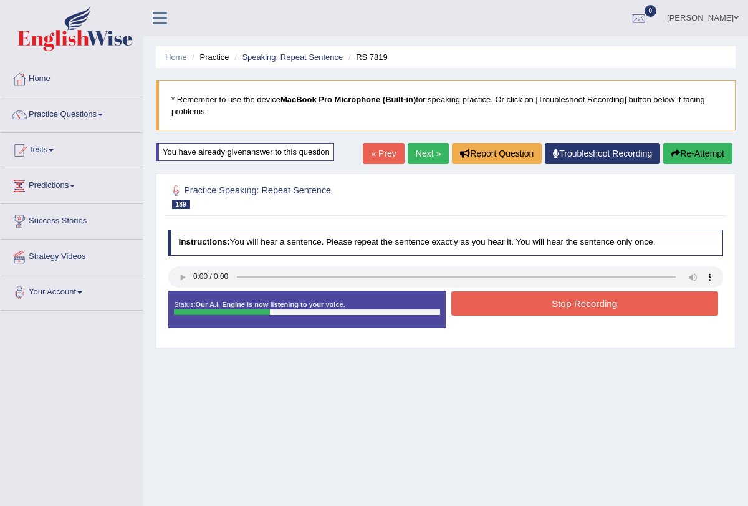
click at [522, 312] on button "Stop Recording" at bounding box center [584, 303] width 267 height 24
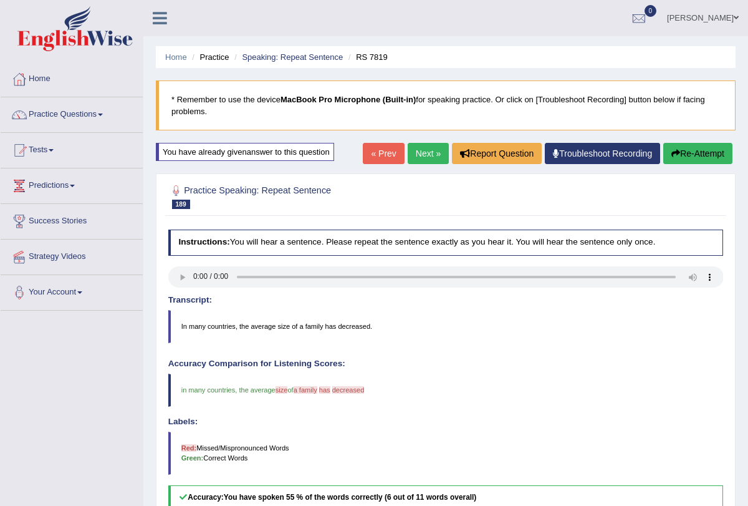
click at [423, 152] on link "Next »" at bounding box center [428, 153] width 41 height 21
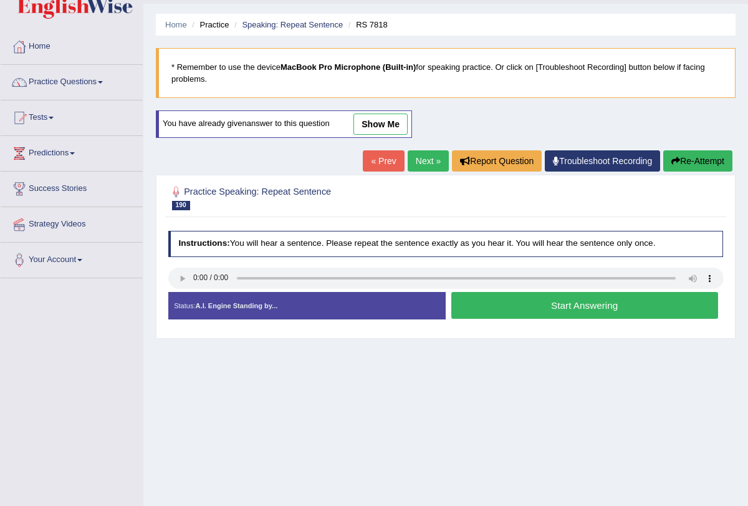
click at [489, 299] on button "Start Answering" at bounding box center [584, 305] width 267 height 27
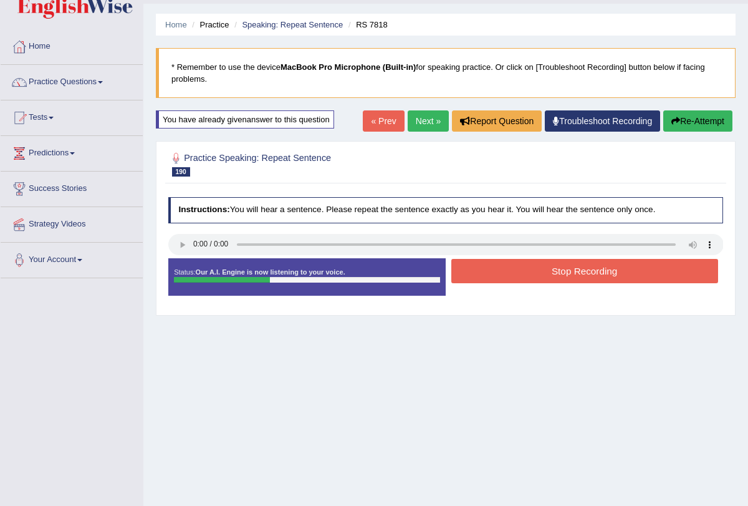
click at [494, 272] on button "Stop Recording" at bounding box center [584, 271] width 267 height 24
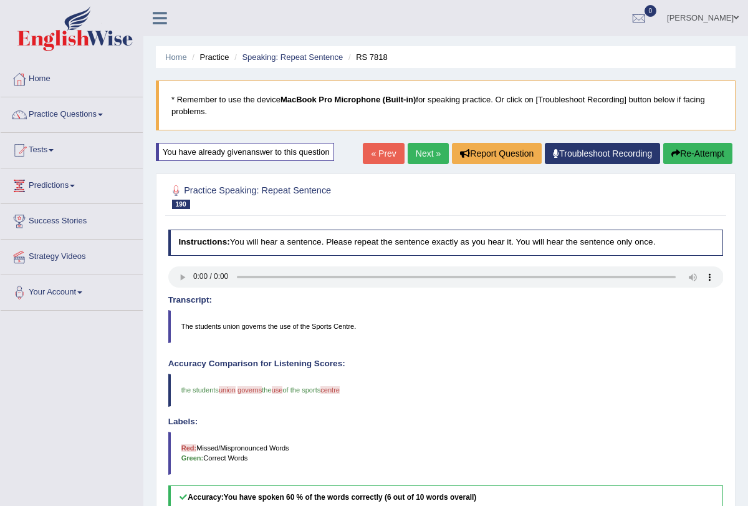
click at [426, 149] on link "Next »" at bounding box center [428, 153] width 41 height 21
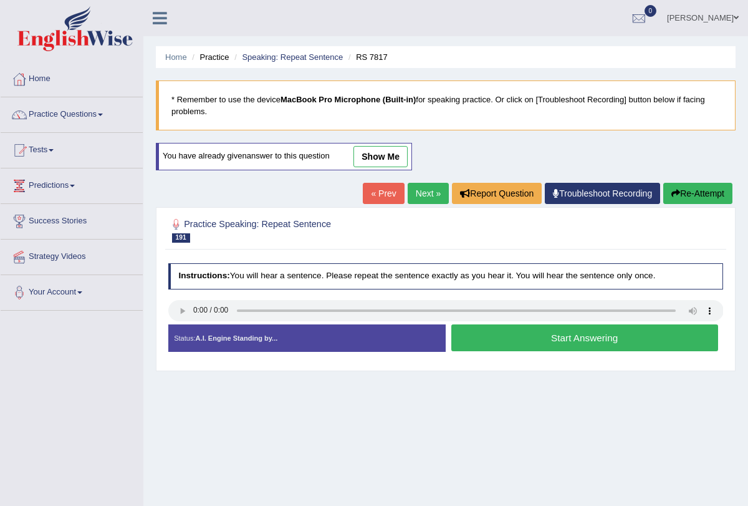
click at [420, 189] on link "Next »" at bounding box center [428, 193] width 41 height 21
